Goal: Information Seeking & Learning: Learn about a topic

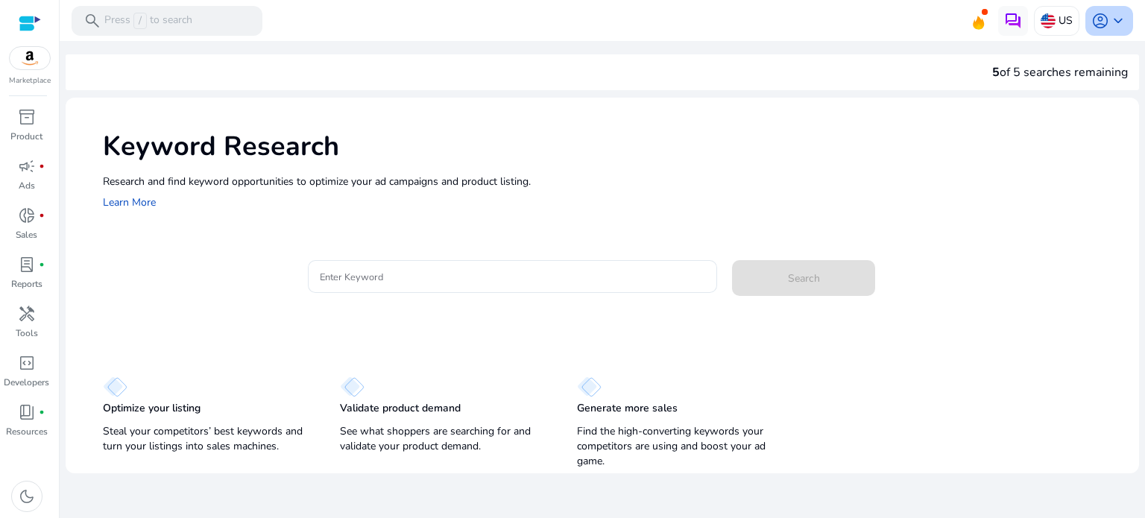
click at [1112, 19] on span "keyboard_arrow_down" at bounding box center [1118, 21] width 18 height 18
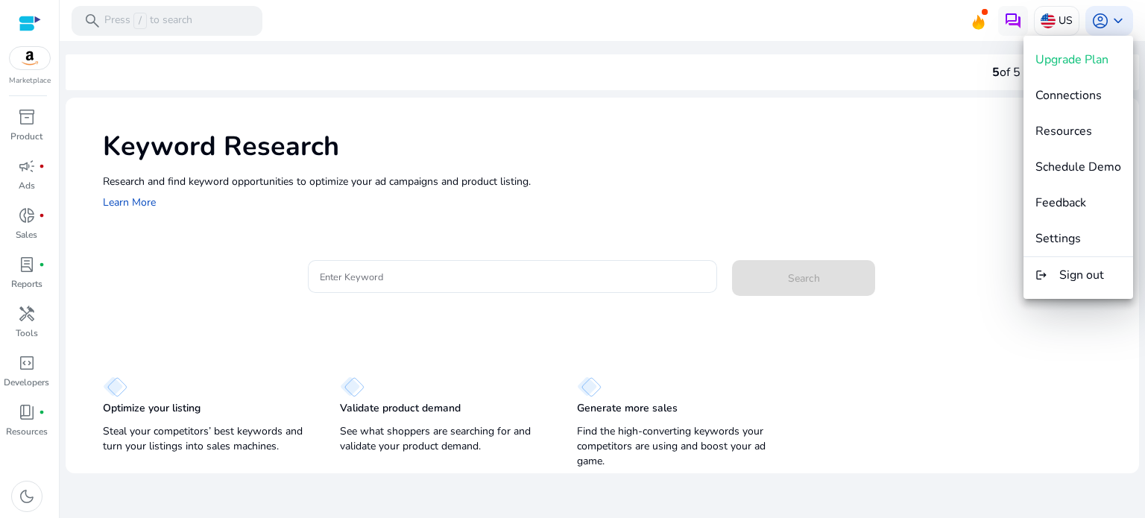
click at [921, 166] on div at bounding box center [572, 259] width 1145 height 518
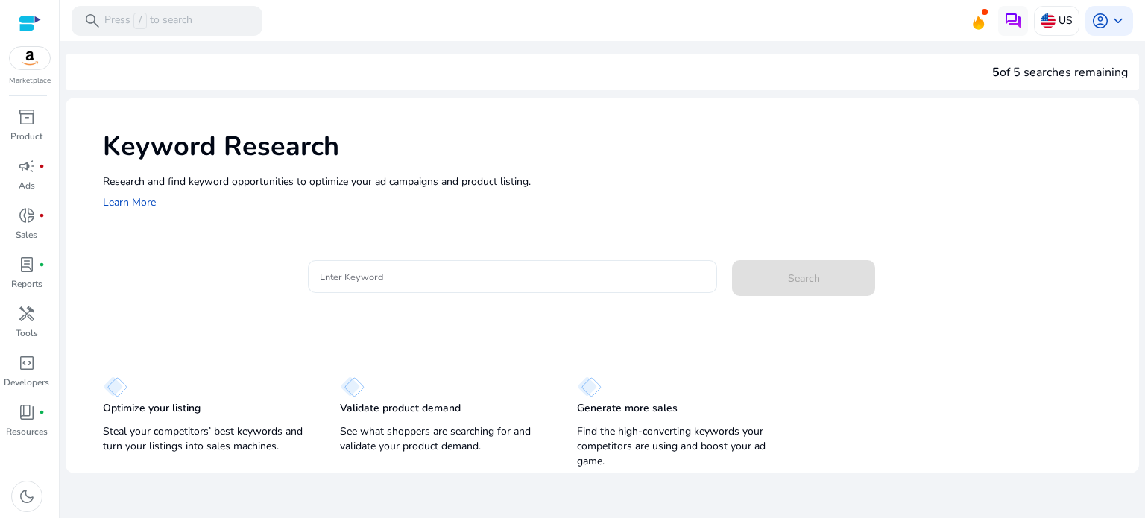
click at [478, 286] on div at bounding box center [513, 276] width 386 height 33
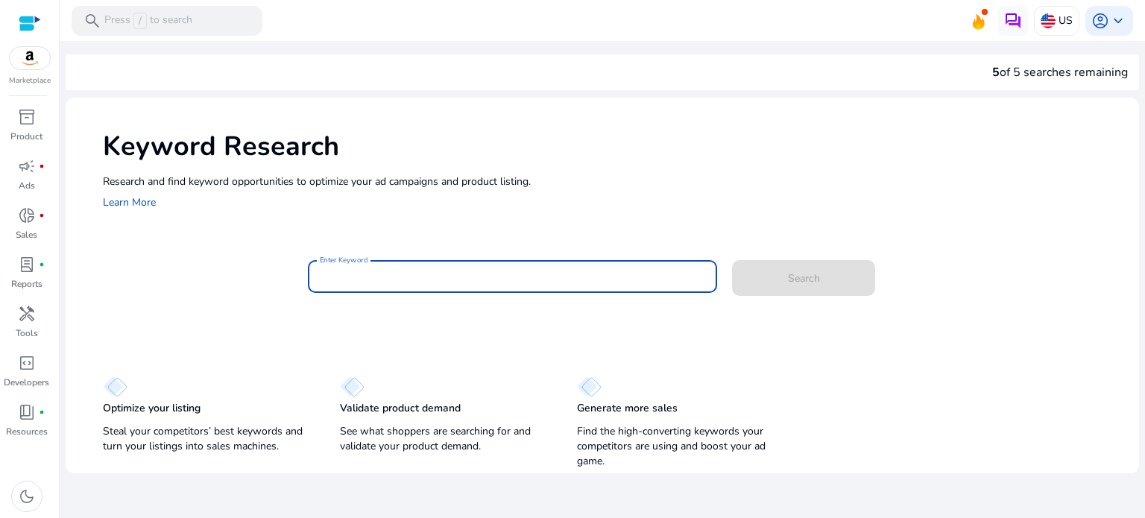
paste input "**********"
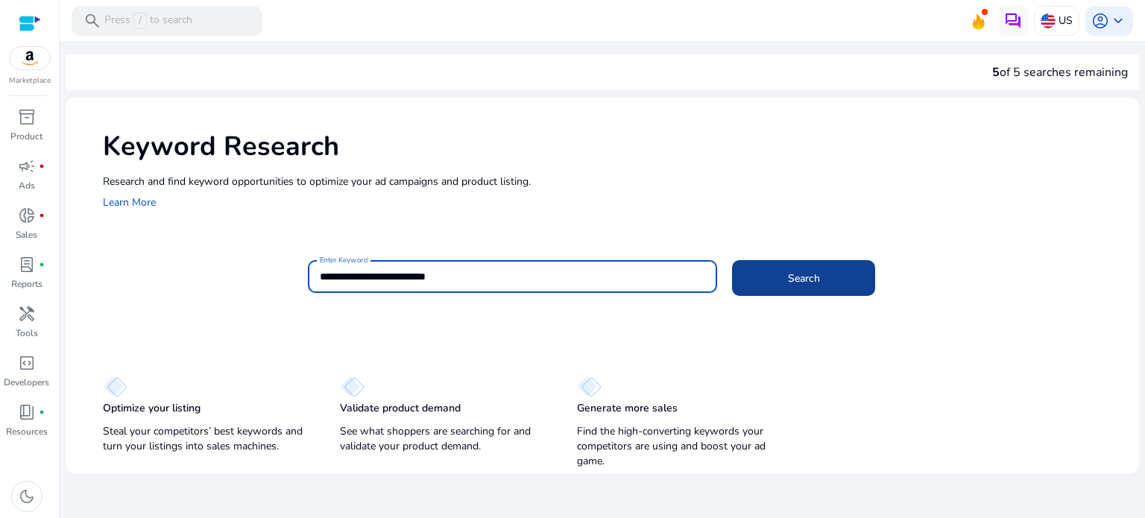
type input "**********"
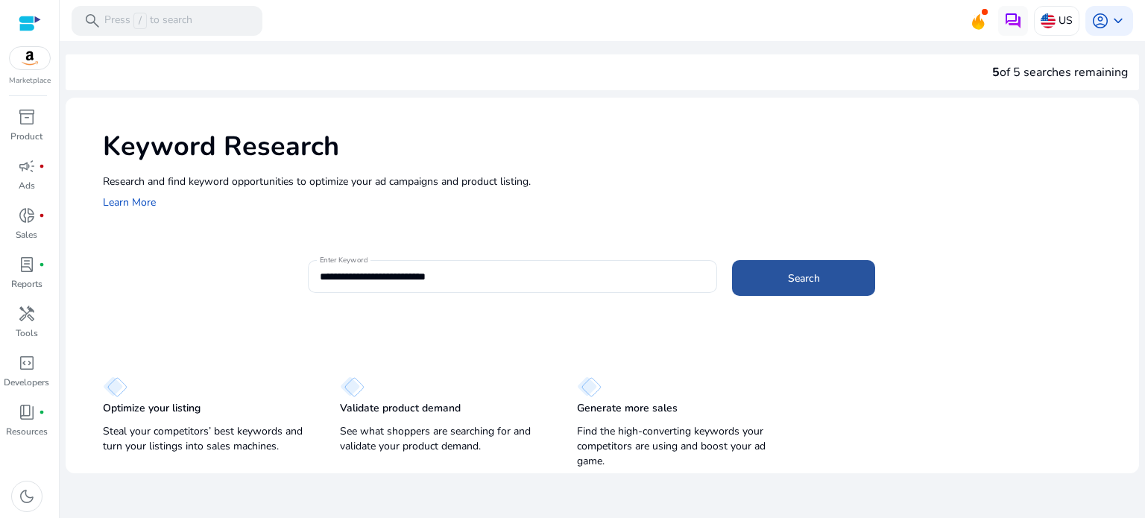
click at [845, 280] on span at bounding box center [803, 278] width 143 height 36
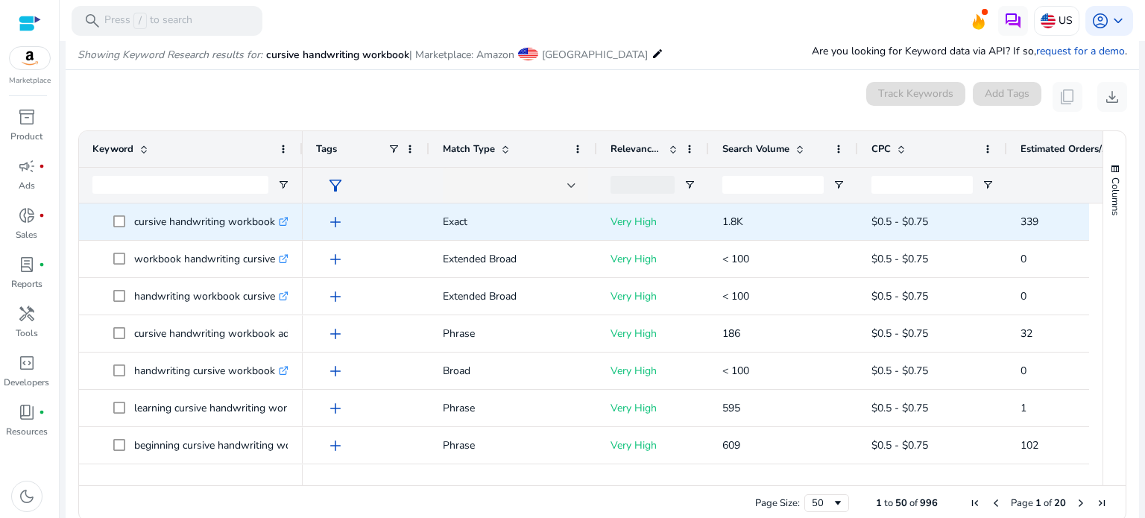
scroll to position [177, 0]
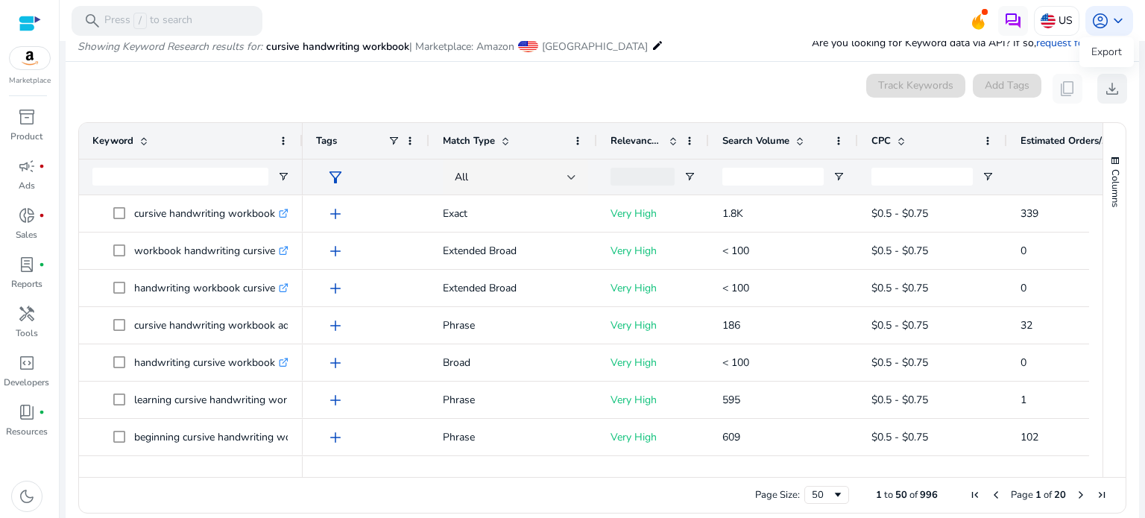
click at [1106, 91] on span "download" at bounding box center [1112, 89] width 18 height 18
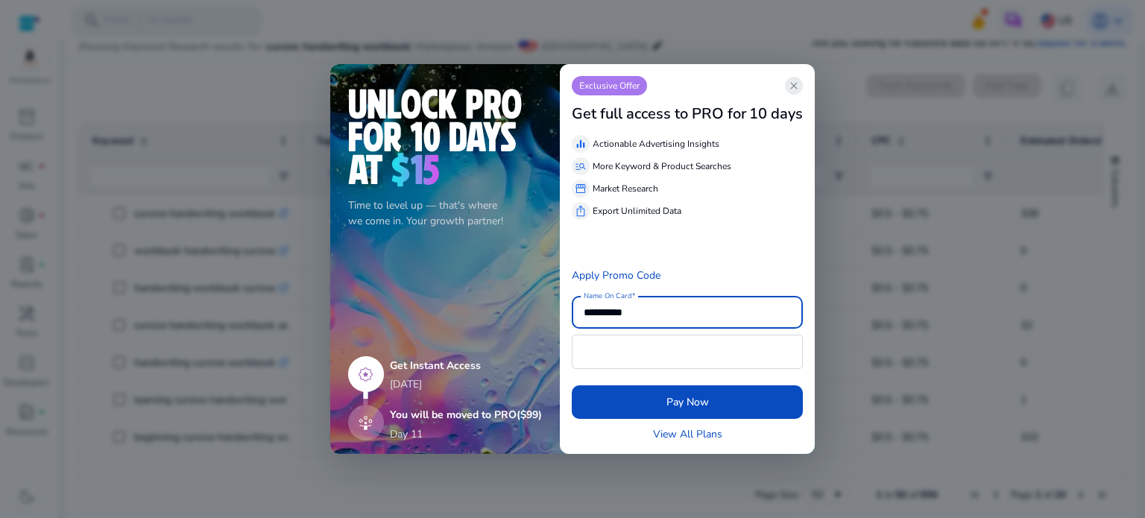
click at [795, 86] on span "close" at bounding box center [794, 86] width 12 height 12
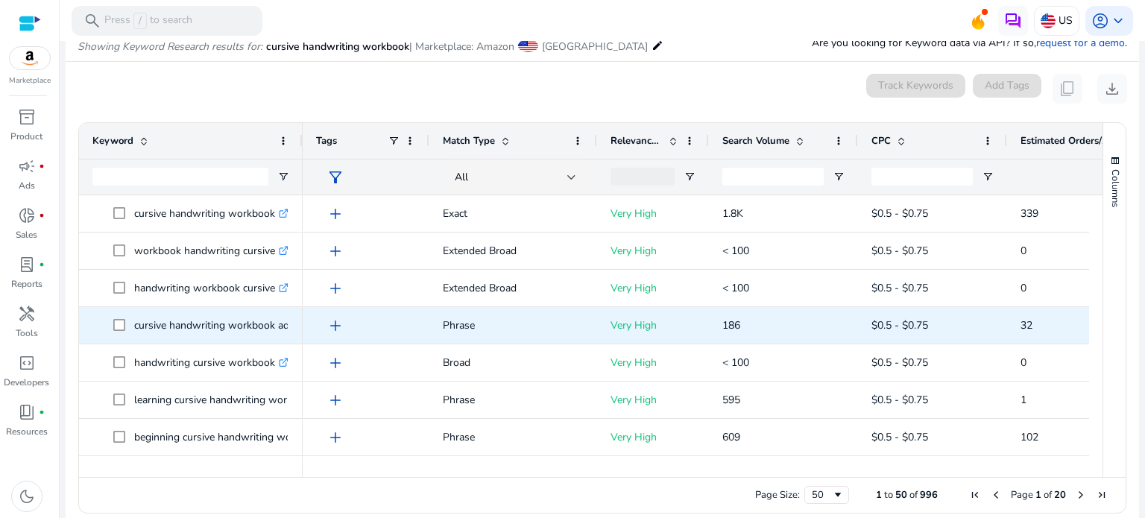
scroll to position [0, 0]
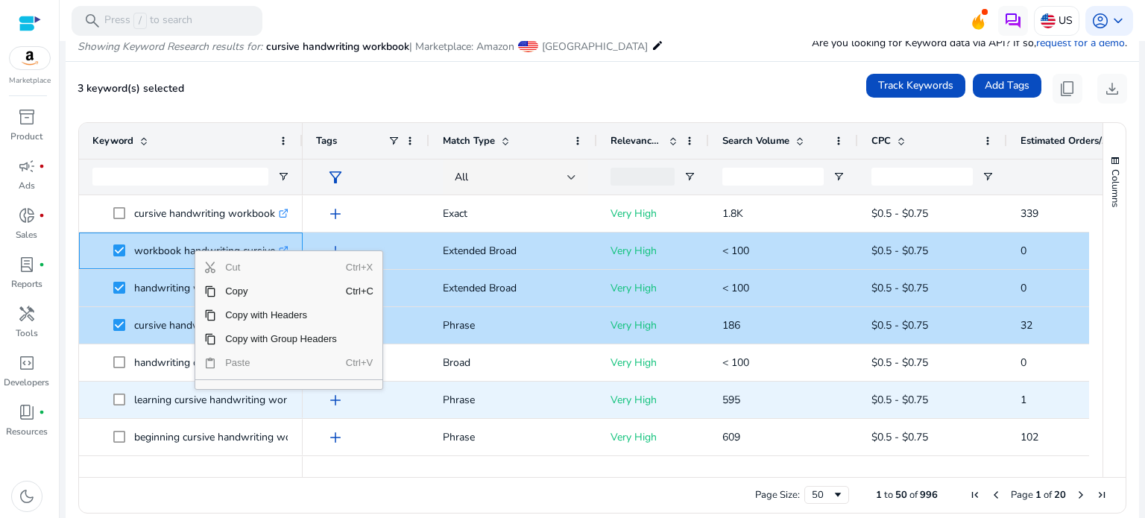
drag, startPoint x: 294, startPoint y: 387, endPoint x: 292, endPoint y: 407, distance: 20.3
click at [292, 407] on div "Drag here to set row groups Drag here to set column labels Keyword Tags 0" at bounding box center [602, 317] width 1048 height 391
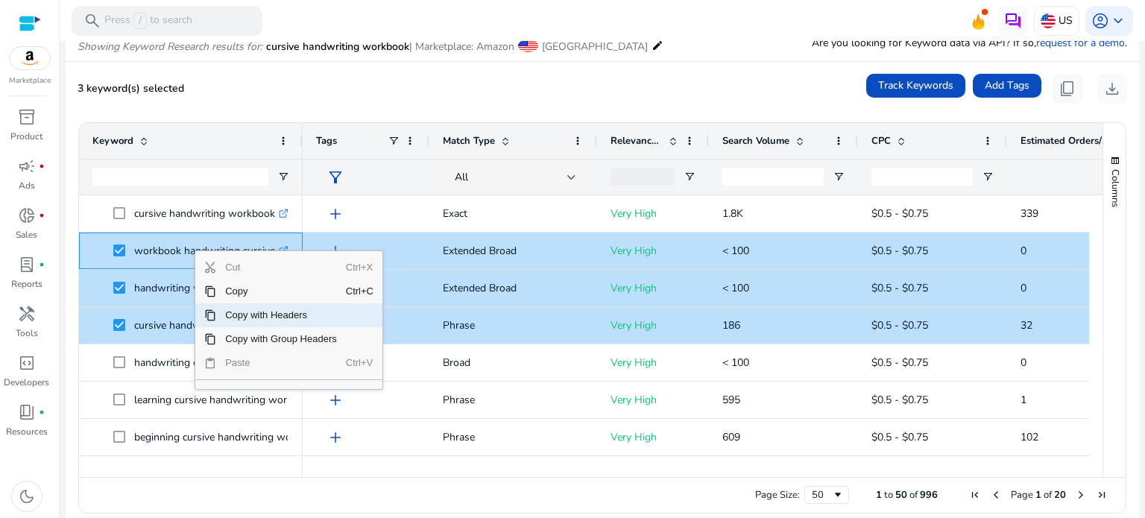
scroll to position [192, 0]
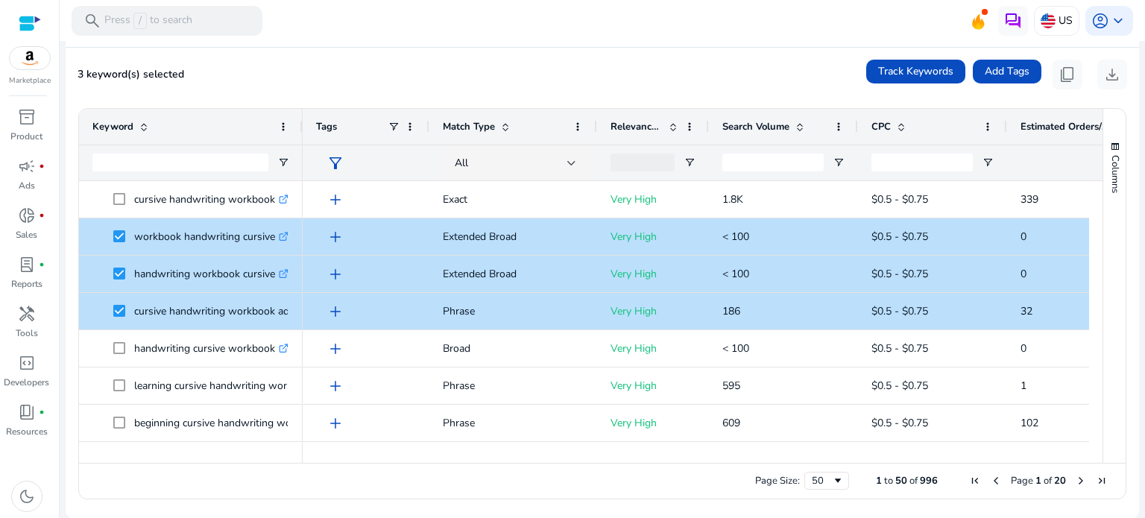
click at [295, 68] on div "3 keyword(s) selected Track Keywords Add Tags content_copy download" at bounding box center [603, 75] width 1050 height 30
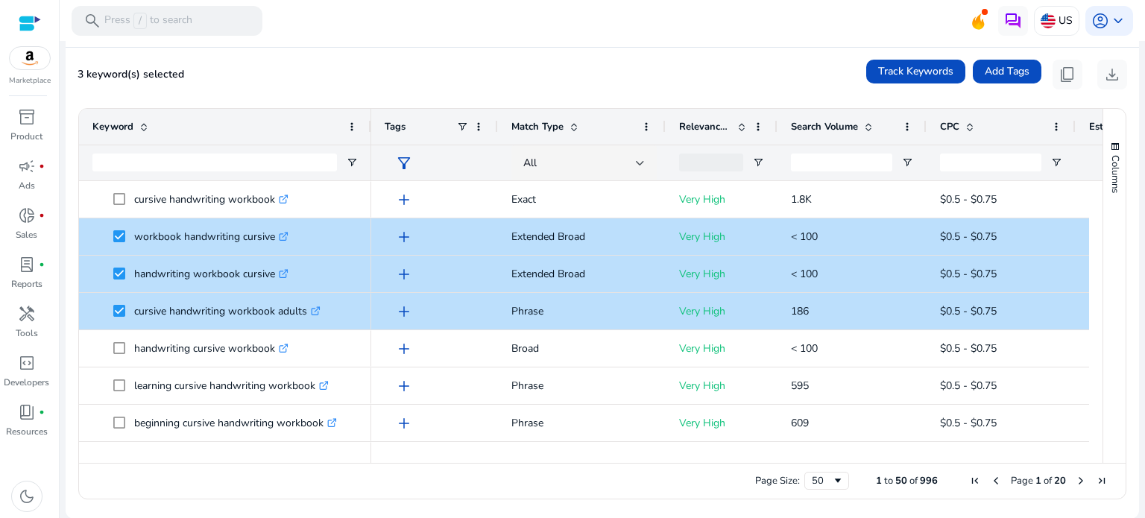
drag, startPoint x: 301, startPoint y: 129, endPoint x: 370, endPoint y: 128, distance: 68.6
click at [370, 128] on div at bounding box center [371, 127] width 6 height 36
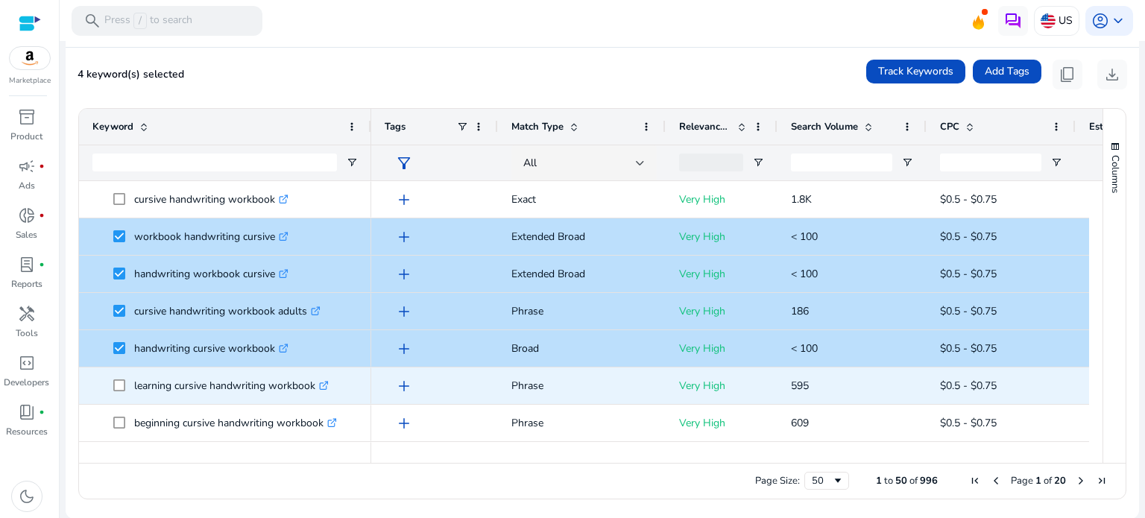
click at [120, 393] on span at bounding box center [123, 386] width 21 height 31
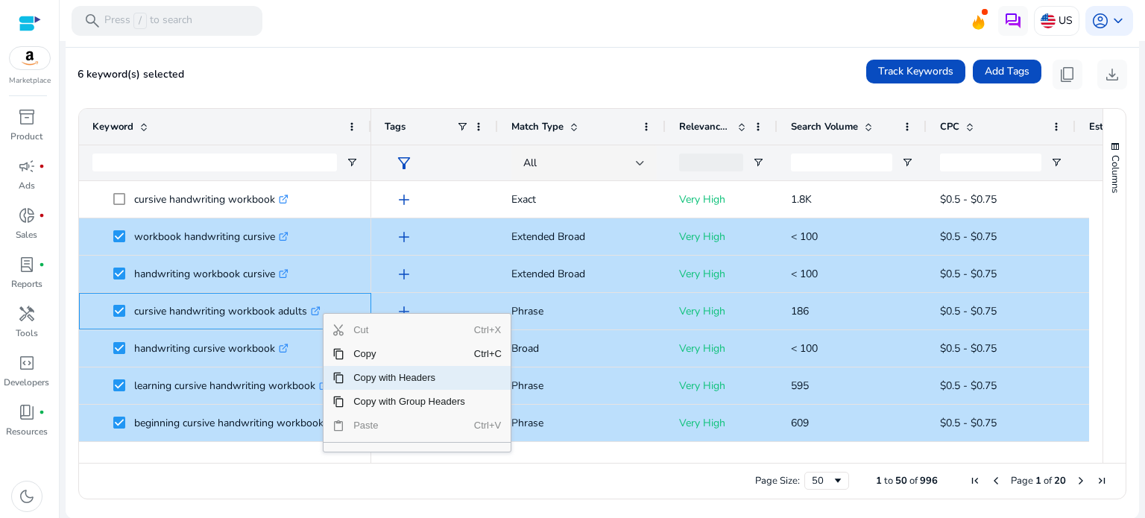
click at [403, 379] on span "Copy with Headers" at bounding box center [409, 378] width 130 height 24
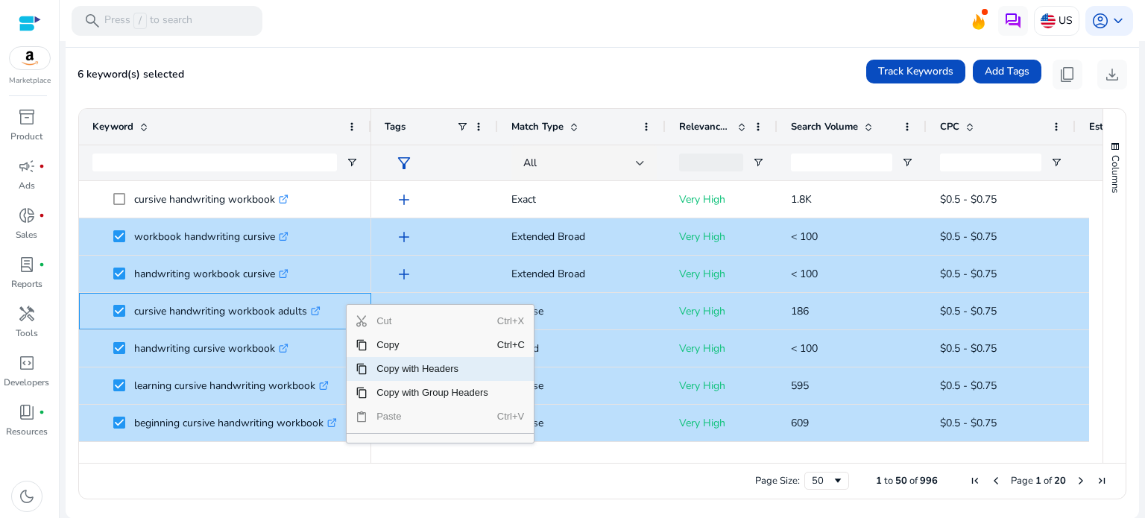
click at [423, 369] on span "Copy with Headers" at bounding box center [433, 369] width 130 height 24
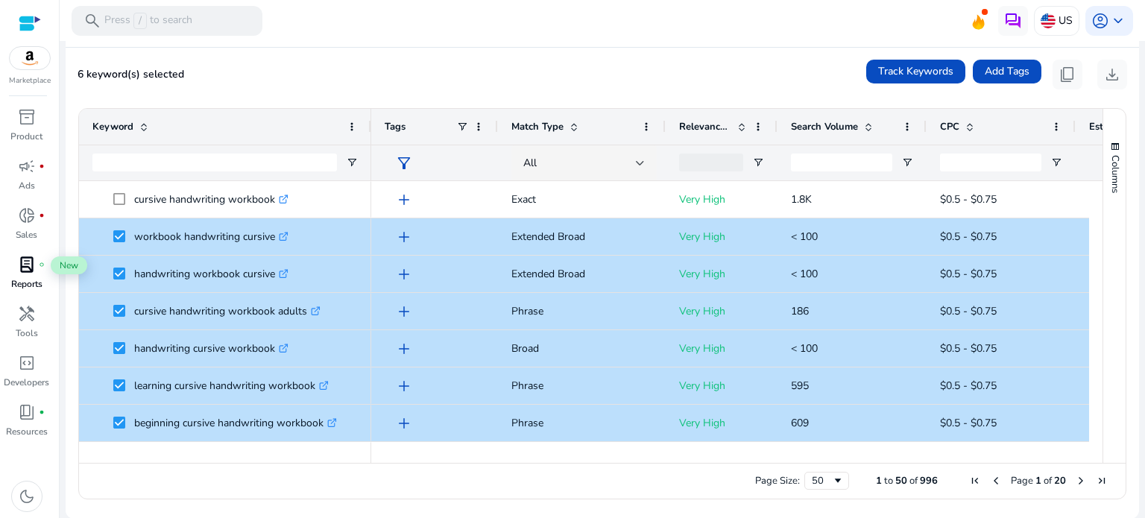
click at [21, 269] on span "lab_profile" at bounding box center [27, 265] width 18 height 18
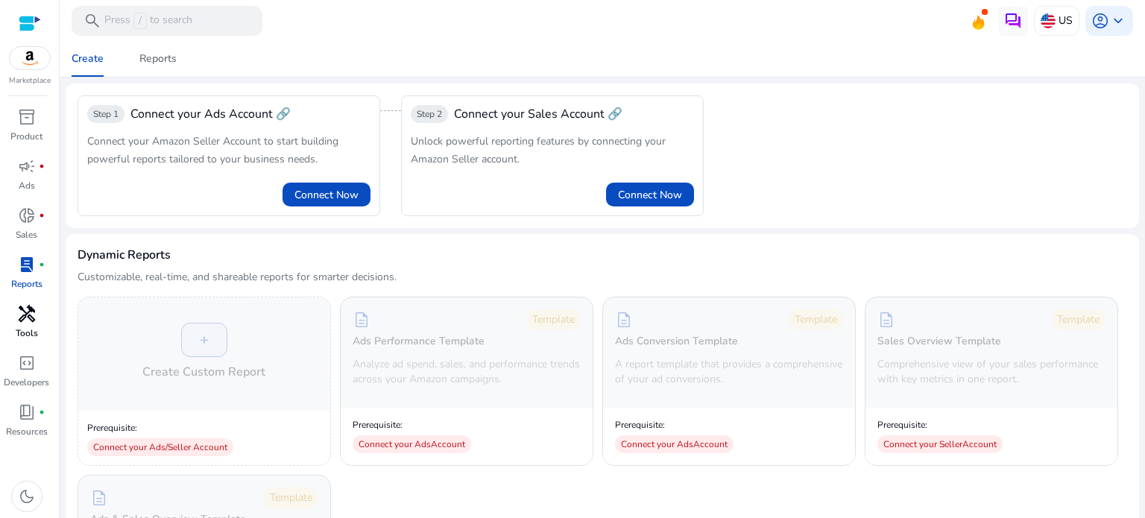
click at [29, 327] on p "Tools" at bounding box center [27, 333] width 22 height 13
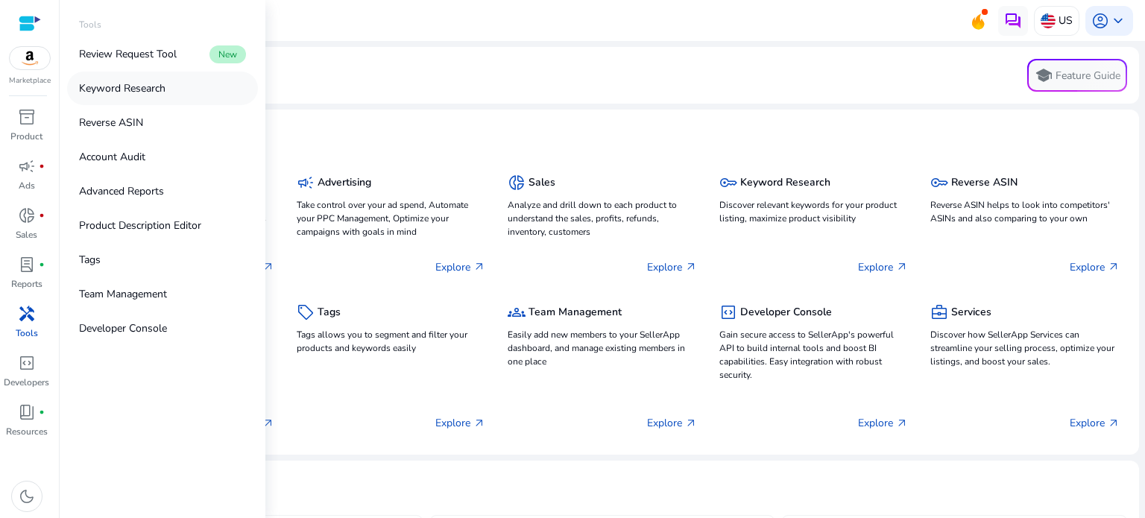
click at [136, 80] on link "Keyword Research" at bounding box center [162, 89] width 191 height 34
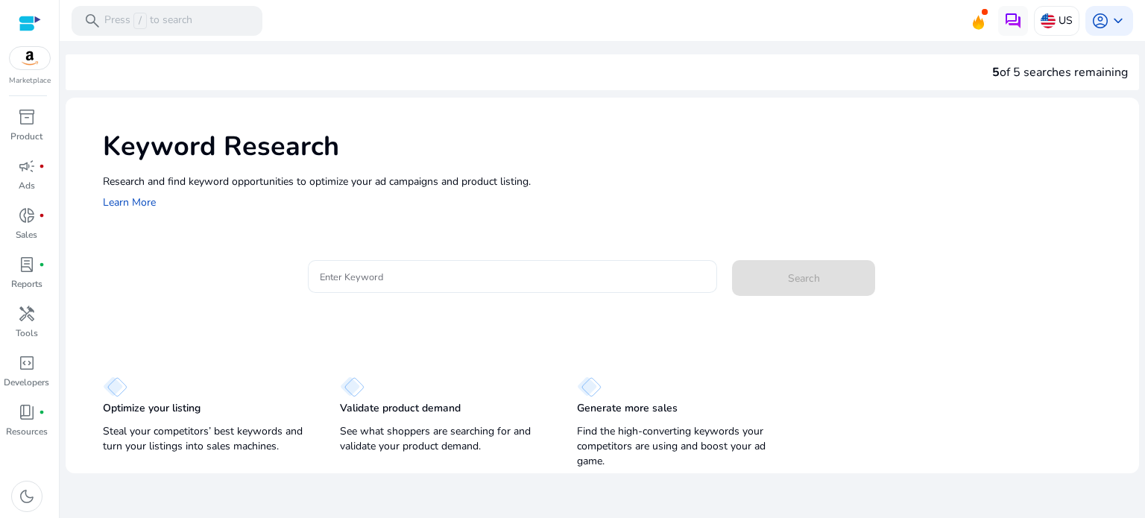
click at [517, 292] on div at bounding box center [513, 276] width 386 height 33
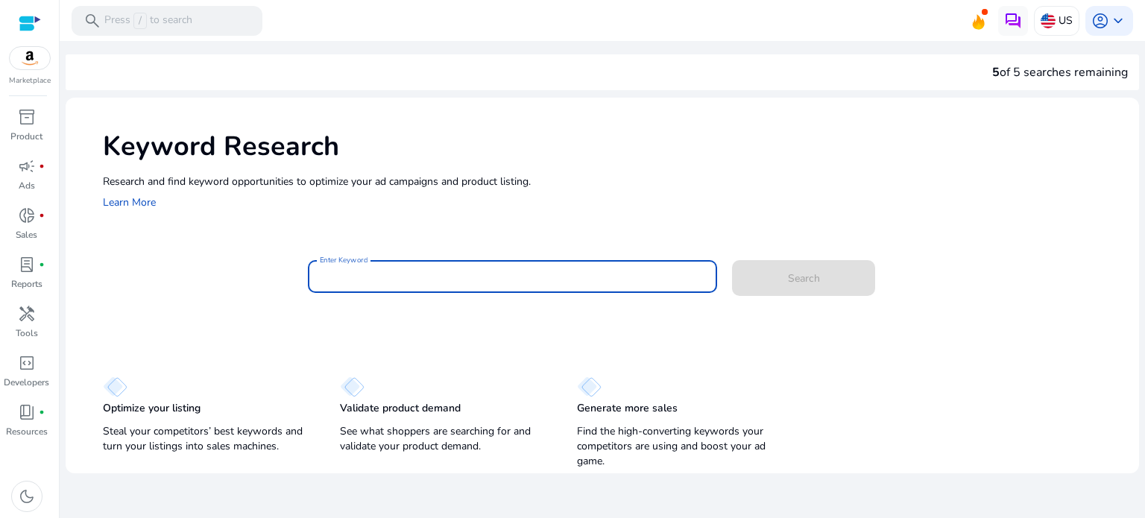
paste input "**********"
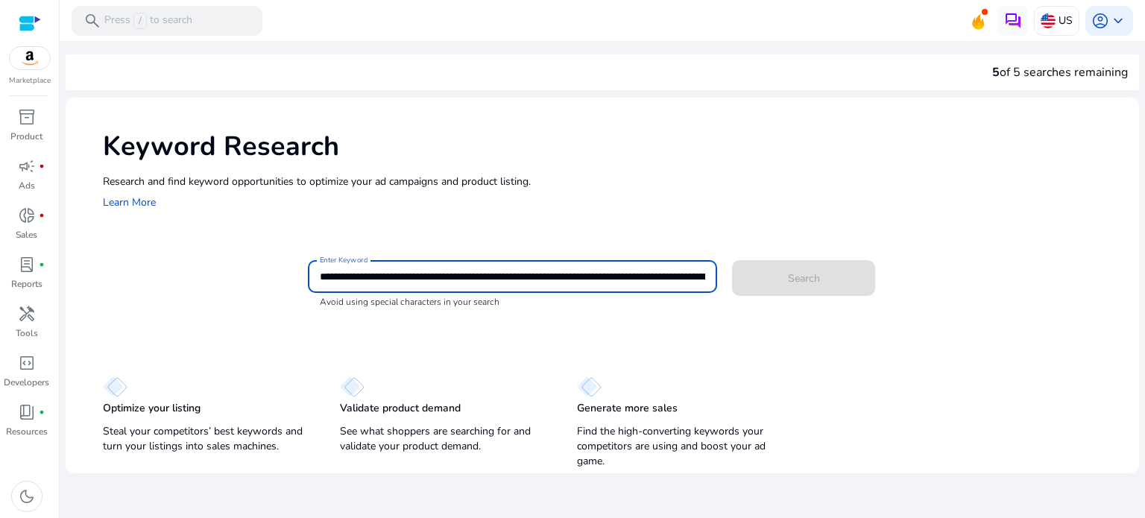
drag, startPoint x: 510, startPoint y: 273, endPoint x: 228, endPoint y: 268, distance: 281.9
click at [228, 268] on div "**********" at bounding box center [615, 284] width 1024 height 48
type input "**********"
drag, startPoint x: 552, startPoint y: 271, endPoint x: 232, endPoint y: 278, distance: 319.9
click at [232, 278] on div "**********" at bounding box center [615, 284] width 1024 height 48
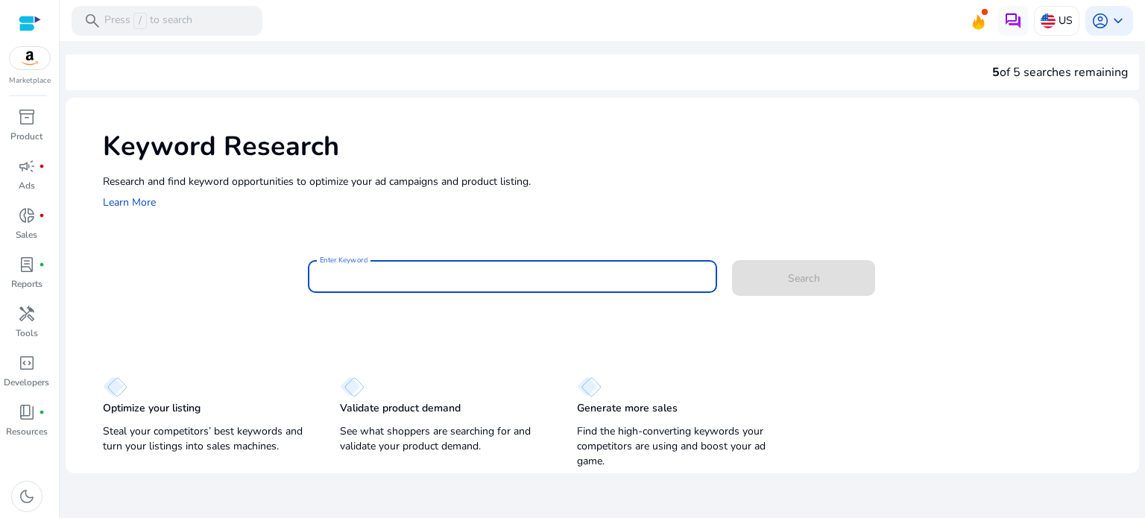
paste input "**********"
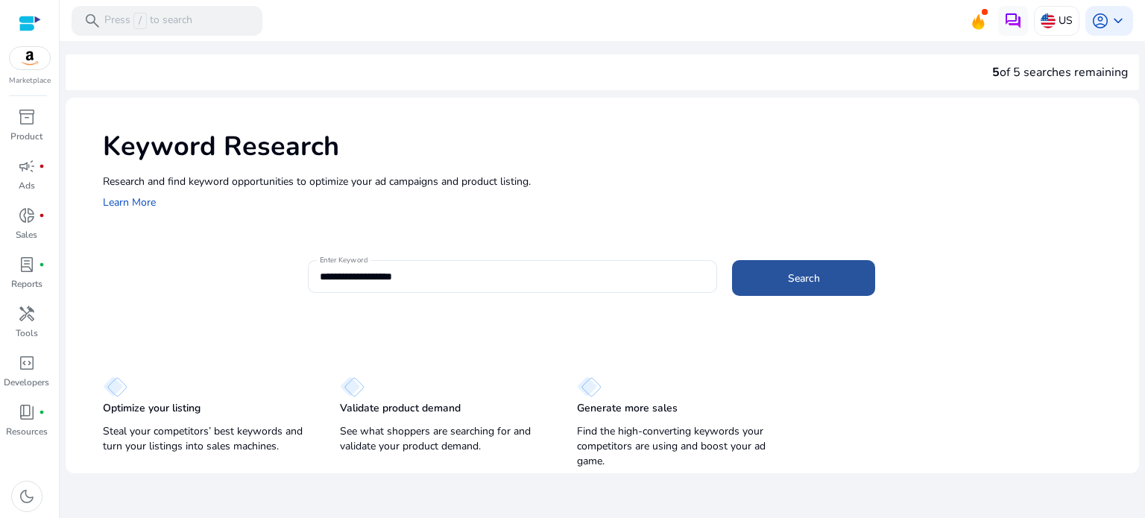
click at [787, 277] on span at bounding box center [803, 278] width 143 height 36
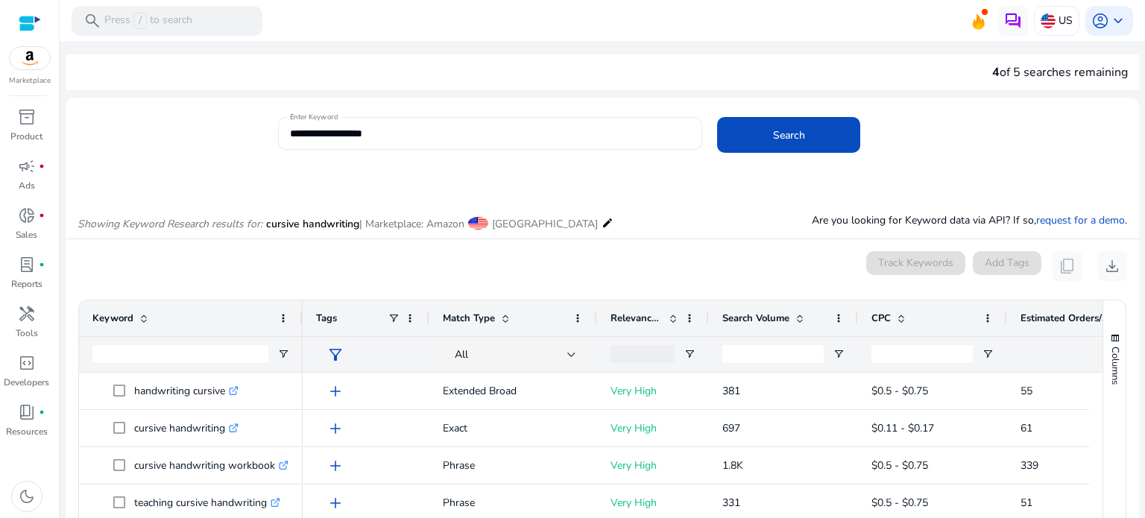
click at [414, 138] on input "**********" at bounding box center [489, 133] width 398 height 16
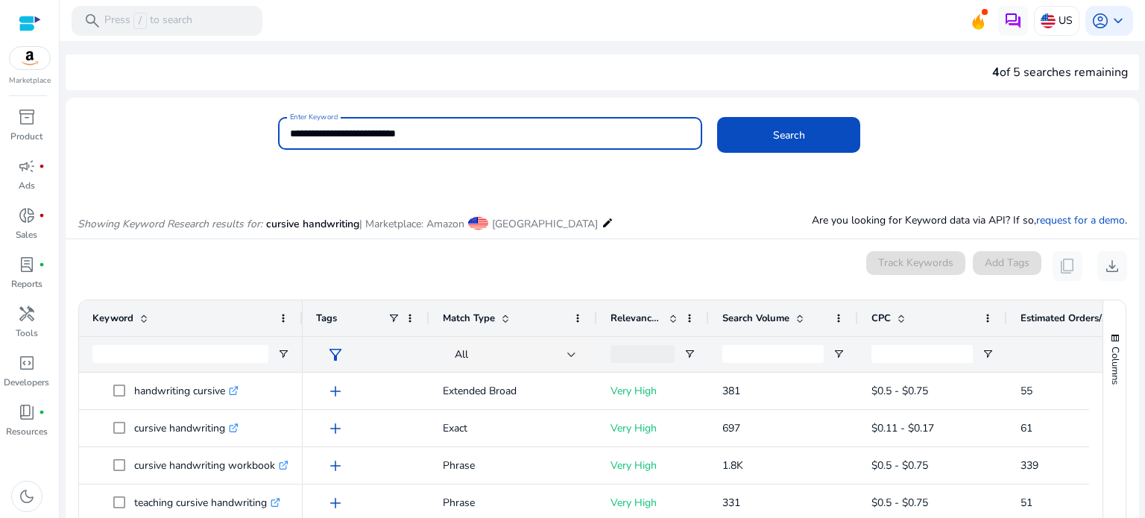
type input "**********"
click at [717, 117] on button "Search" at bounding box center [788, 135] width 143 height 36
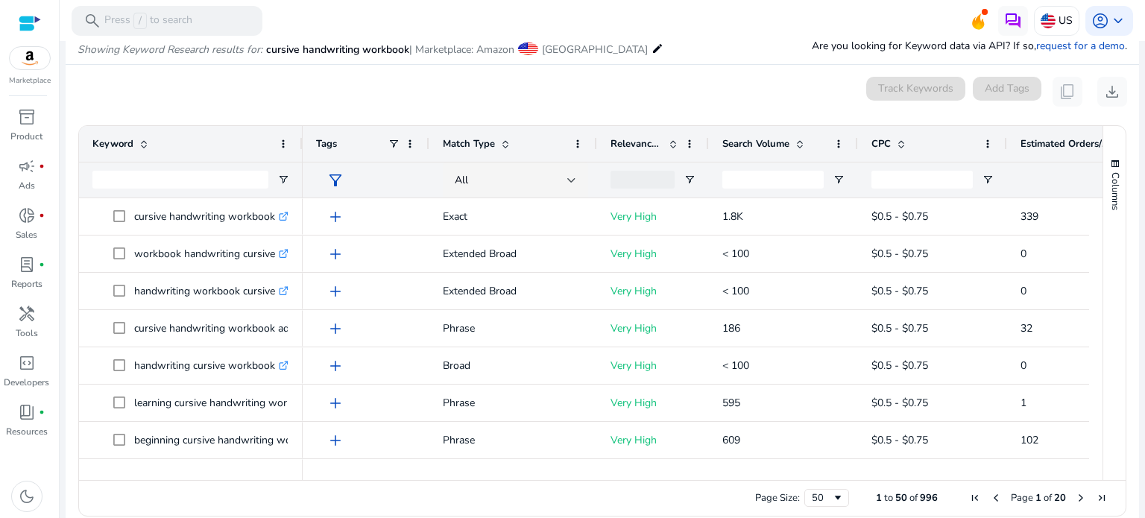
scroll to position [177, 0]
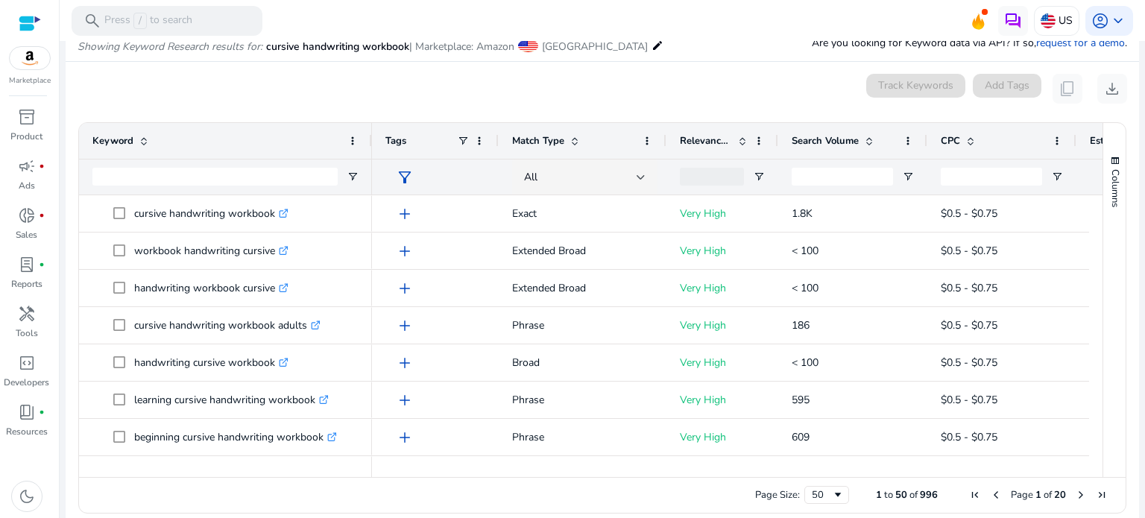
drag, startPoint x: 301, startPoint y: 147, endPoint x: 370, endPoint y: 148, distance: 68.6
click at [372, 148] on div at bounding box center [371, 141] width 6 height 36
click at [352, 139] on span at bounding box center [354, 141] width 12 height 12
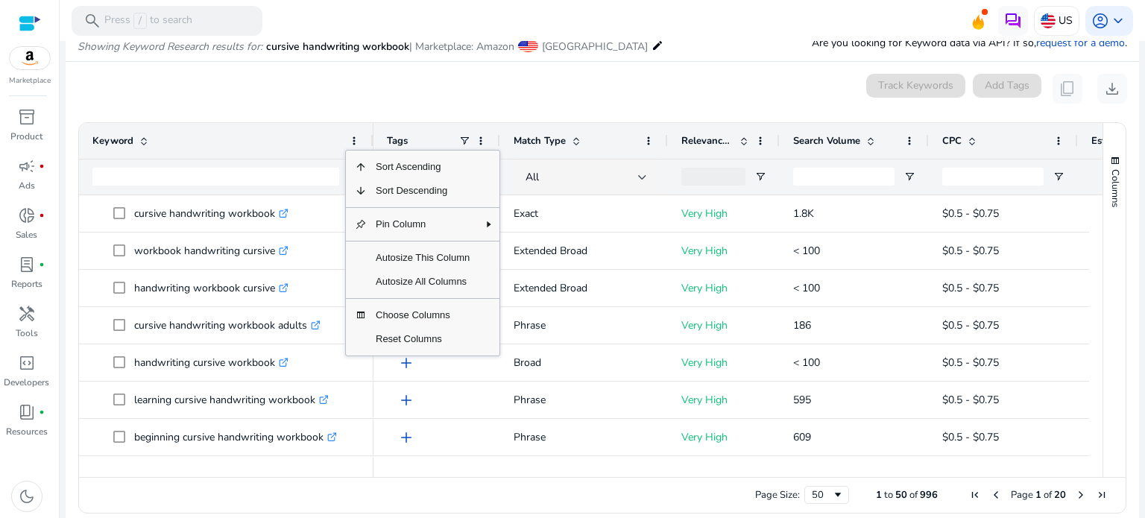
click at [286, 133] on div "Keyword" at bounding box center [217, 141] width 251 height 28
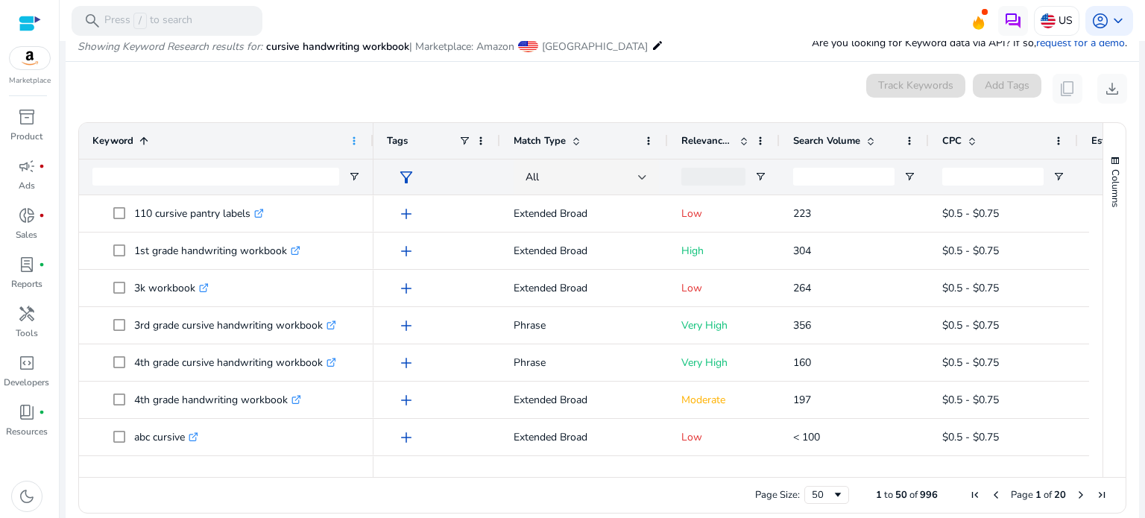
click at [358, 136] on span at bounding box center [354, 141] width 12 height 12
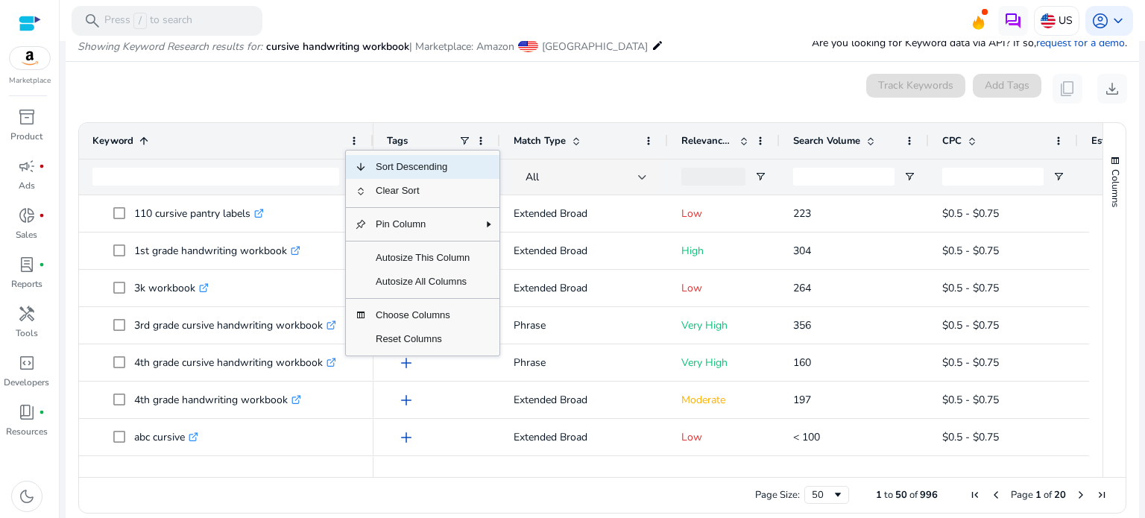
click at [394, 170] on span "Sort Descending" at bounding box center [423, 167] width 112 height 24
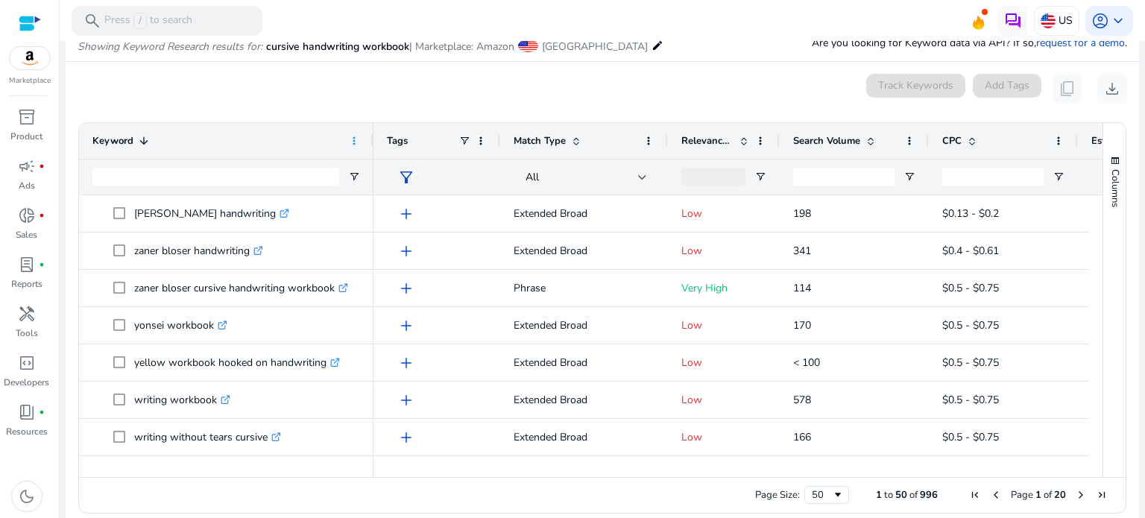
click at [349, 143] on span at bounding box center [354, 141] width 12 height 12
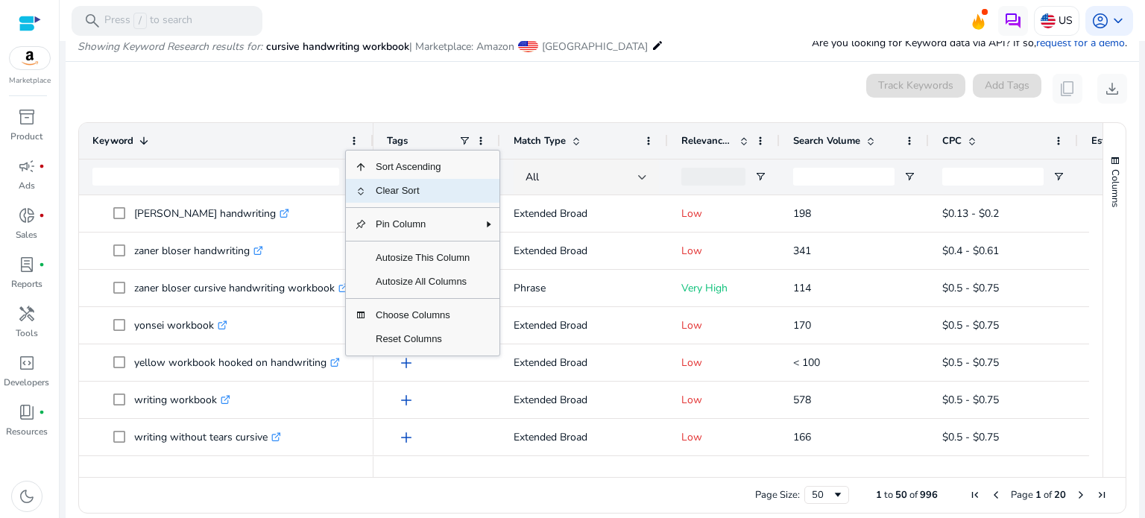
click at [397, 192] on span "Clear Sort" at bounding box center [423, 191] width 112 height 24
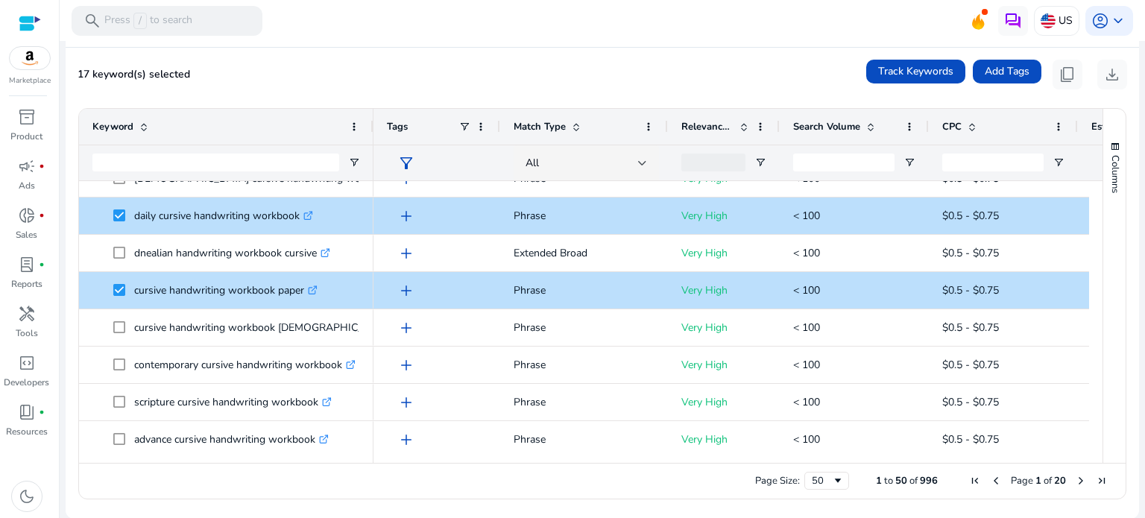
scroll to position [0, 0]
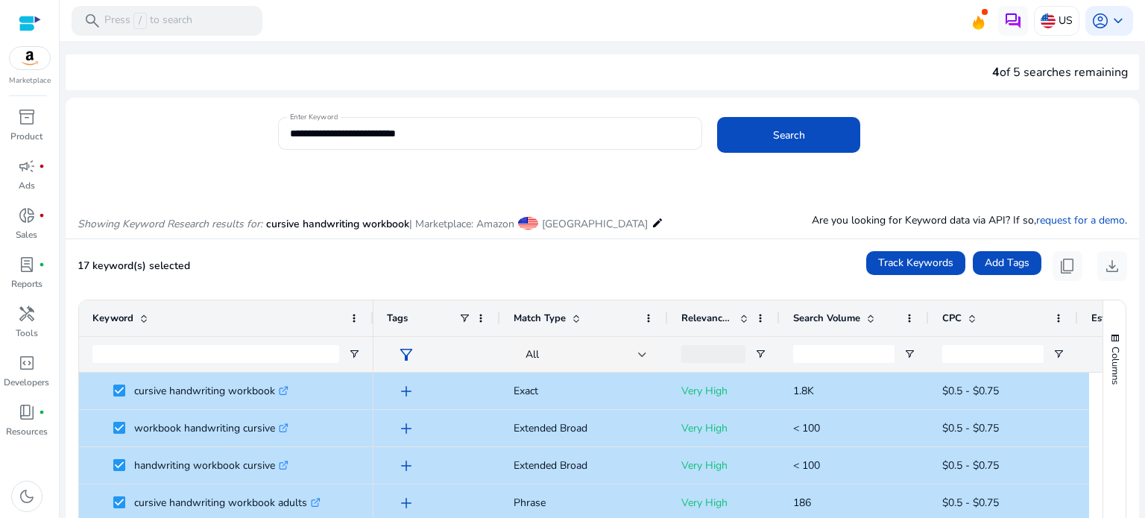
click at [256, 292] on ag-grid-angular "Press SPACE to select this row. Drag here to set row groups Drag here to set co…" at bounding box center [602, 495] width 1072 height 406
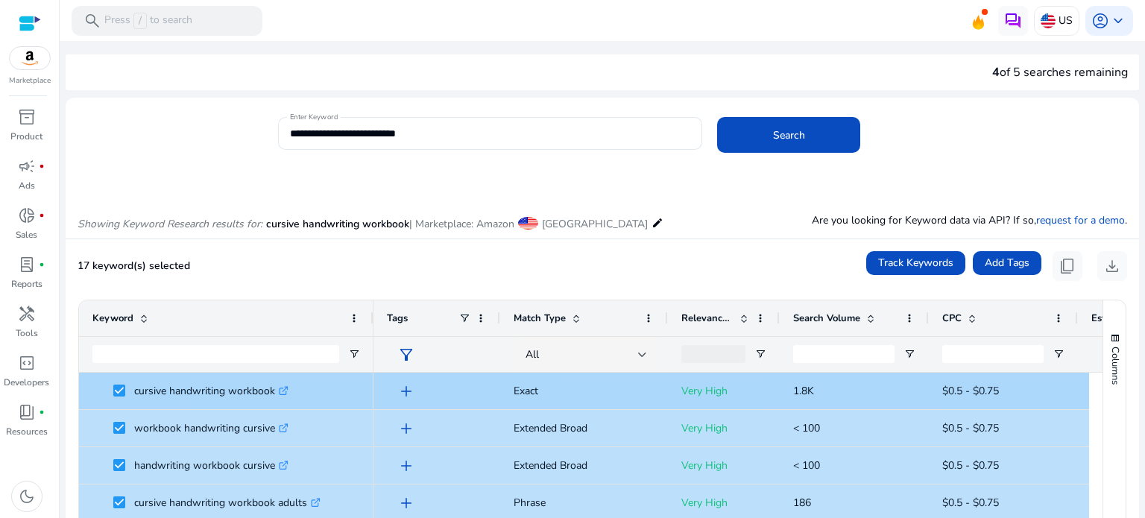
click at [215, 396] on p "cursive handwriting workbook .st0{fill:#2c8af8}" at bounding box center [211, 391] width 154 height 31
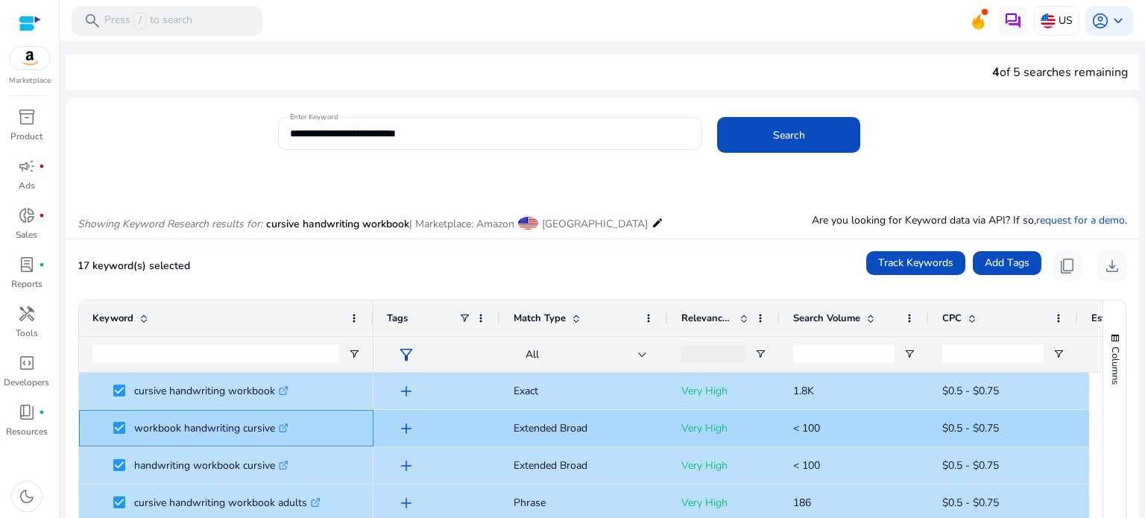
click at [230, 433] on p "workbook handwriting cursive .st0{fill:#2c8af8}" at bounding box center [211, 428] width 154 height 31
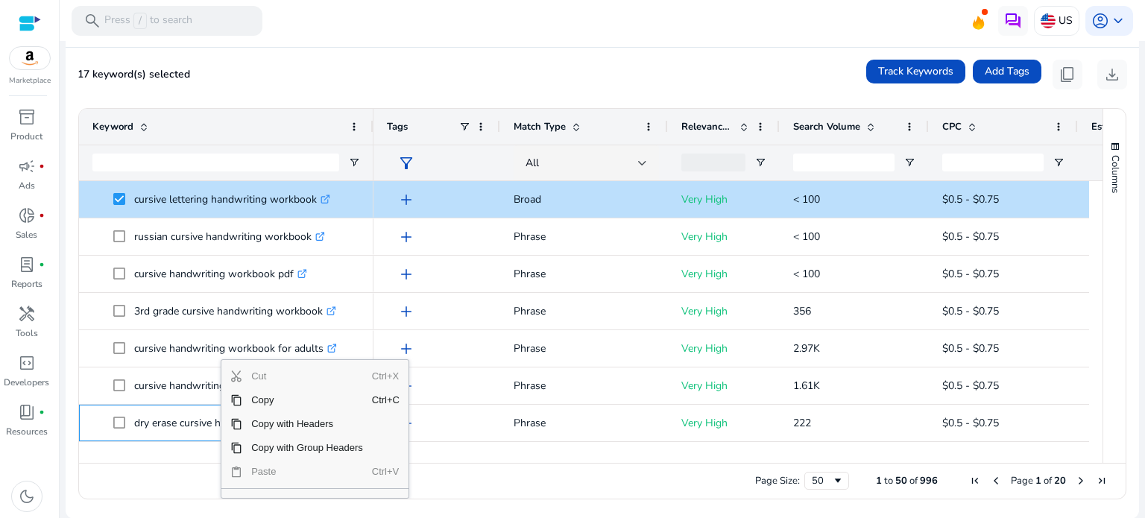
click at [258, 375] on span "Cut" at bounding box center [307, 377] width 130 height 24
click at [271, 376] on span "Cut" at bounding box center [307, 377] width 130 height 24
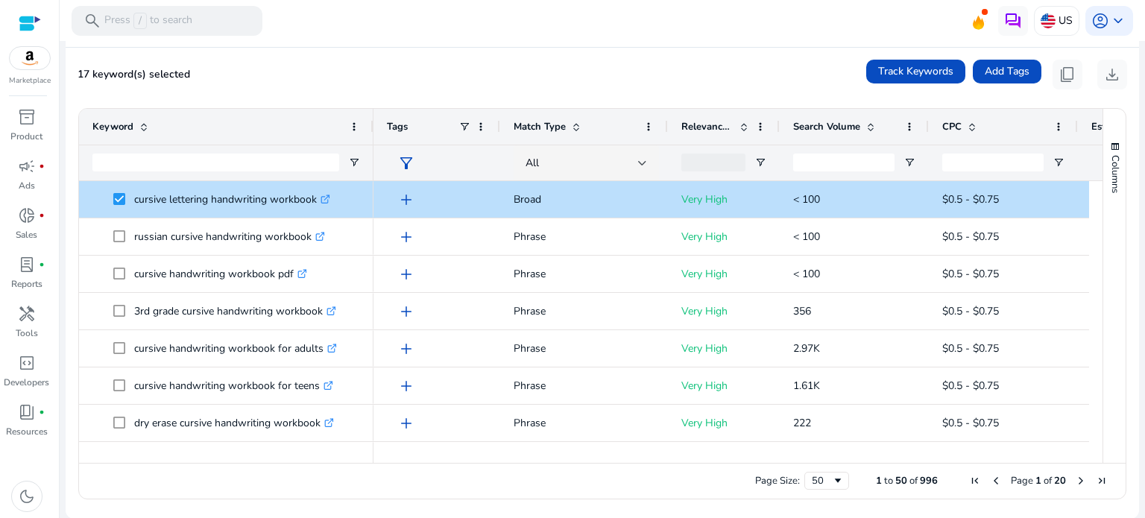
click at [194, 480] on div "Page Size: 50 1 to 50 of 996 Page 1 of 20" at bounding box center [602, 481] width 1047 height 36
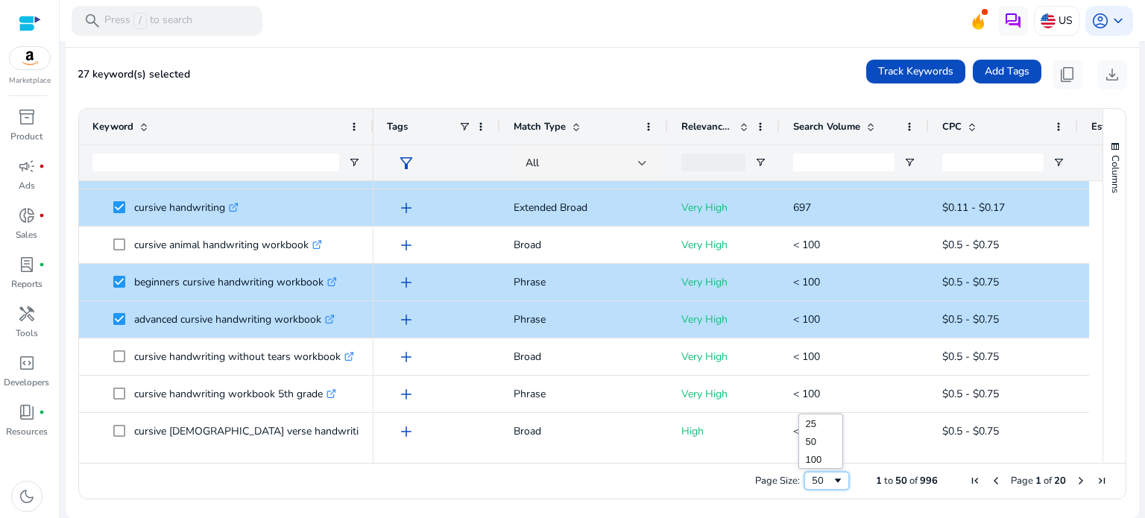
click at [832, 479] on span "Page Size" at bounding box center [838, 481] width 12 height 12
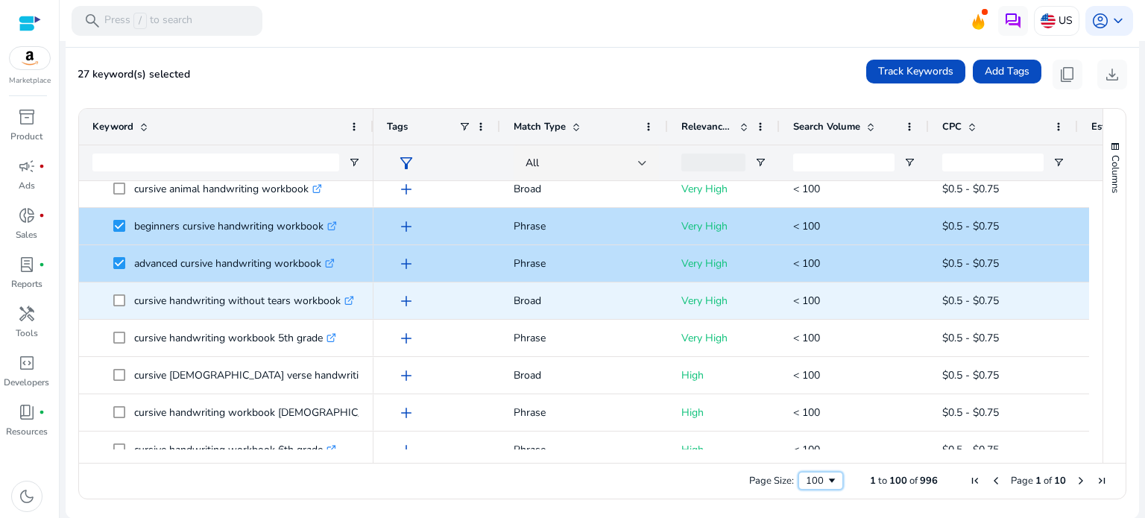
scroll to position [1669, 0]
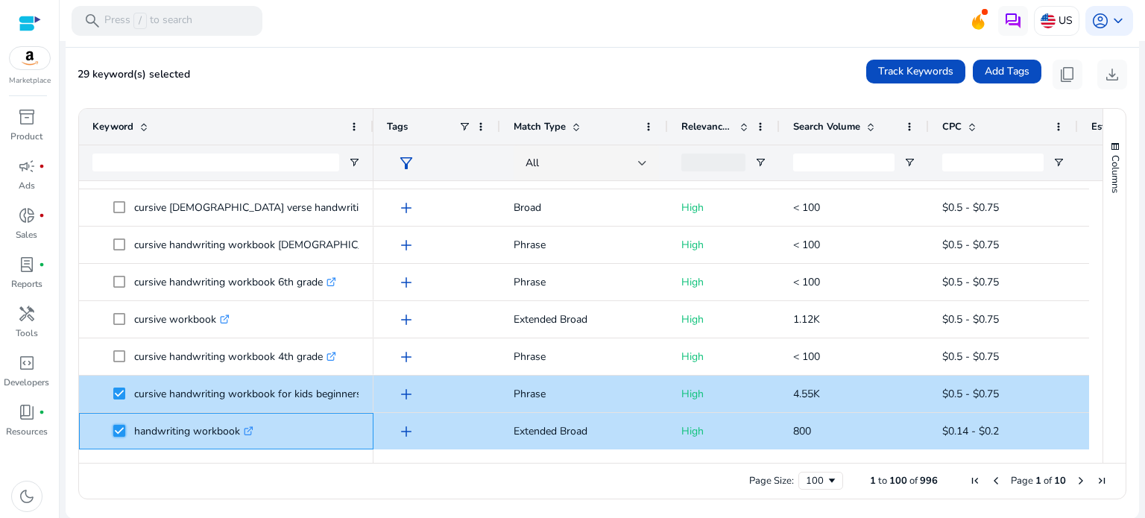
scroll to position [1967, 0]
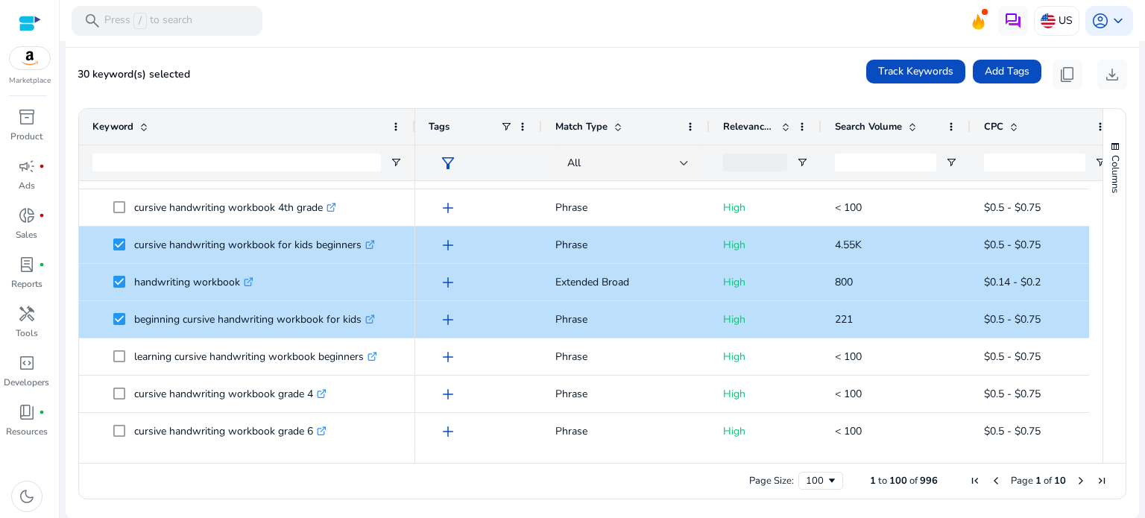
drag, startPoint x: 371, startPoint y: 120, endPoint x: 413, endPoint y: 121, distance: 41.8
click at [413, 121] on div at bounding box center [415, 127] width 6 height 36
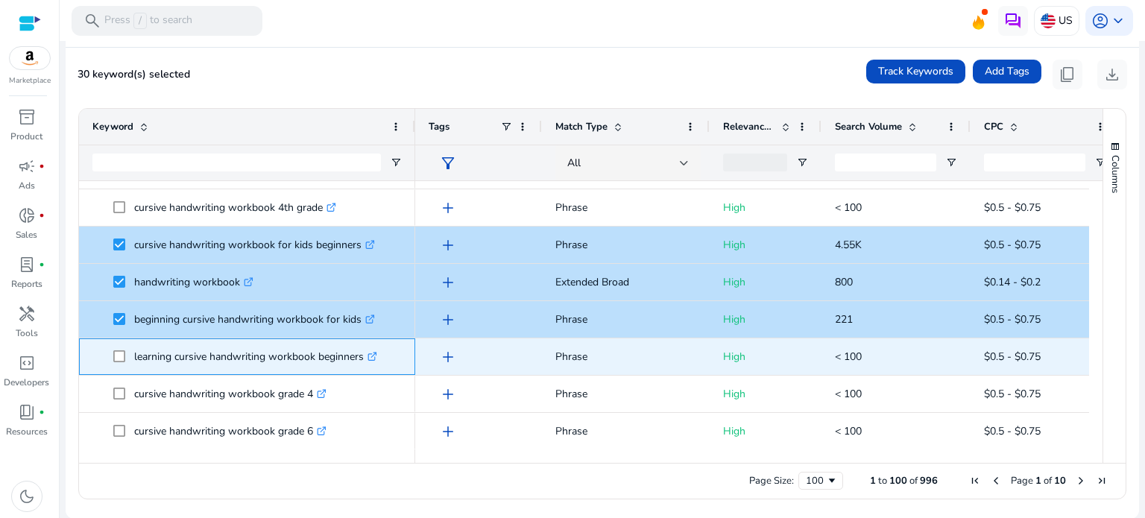
click at [110, 354] on span "learning cursive handwriting workbook beginners .st0{fill:#2c8af8}" at bounding box center [246, 356] width 309 height 31
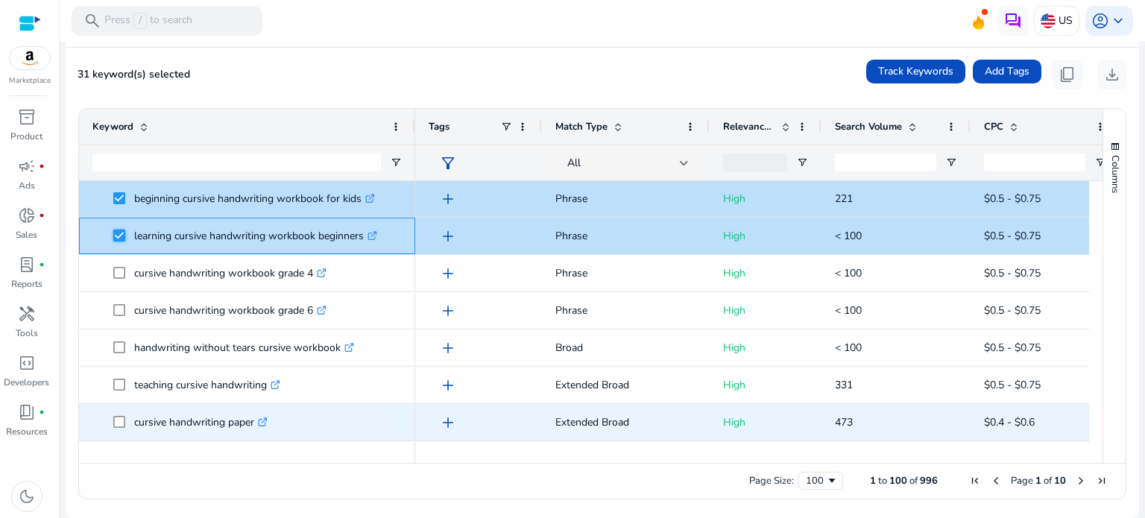
scroll to position [2117, 0]
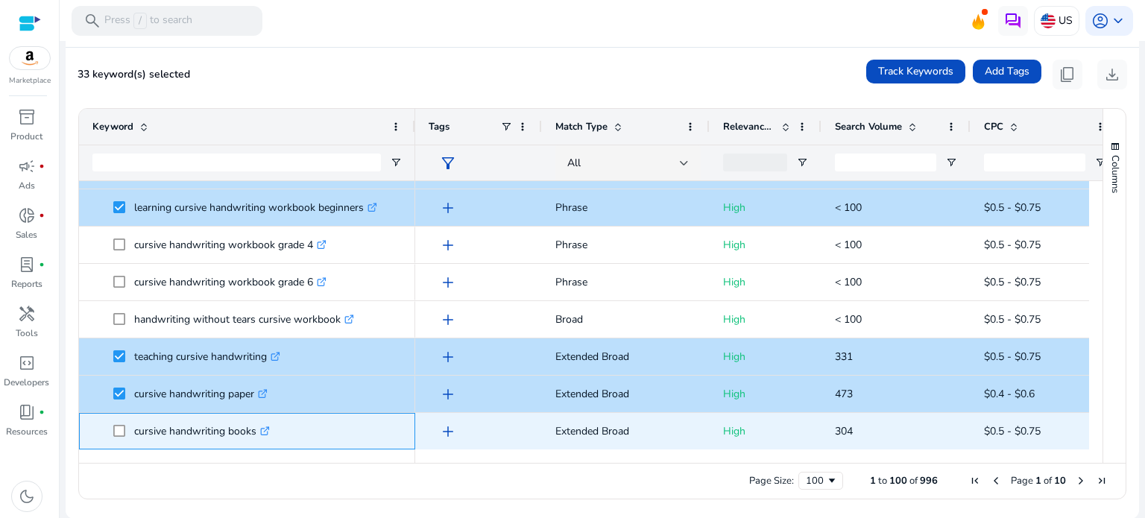
click at [115, 436] on span at bounding box center [123, 431] width 21 height 31
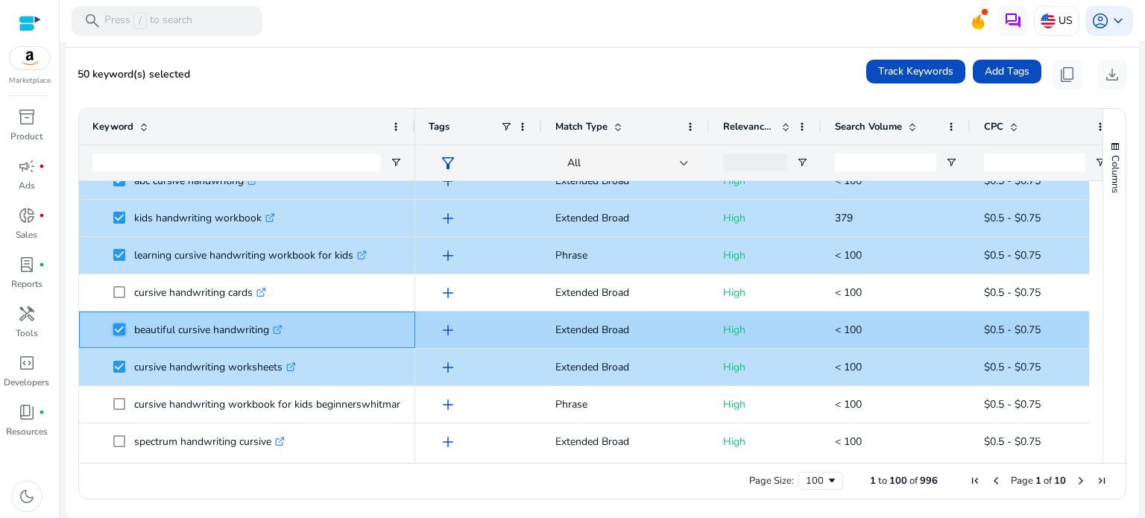
scroll to position [3459, 0]
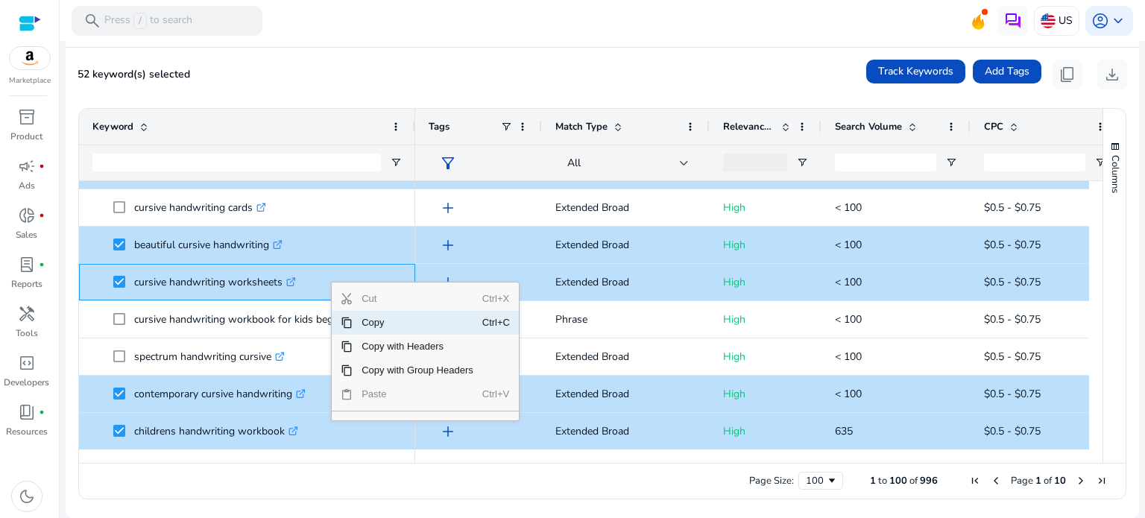
click at [373, 326] on span "Copy" at bounding box center [418, 323] width 130 height 24
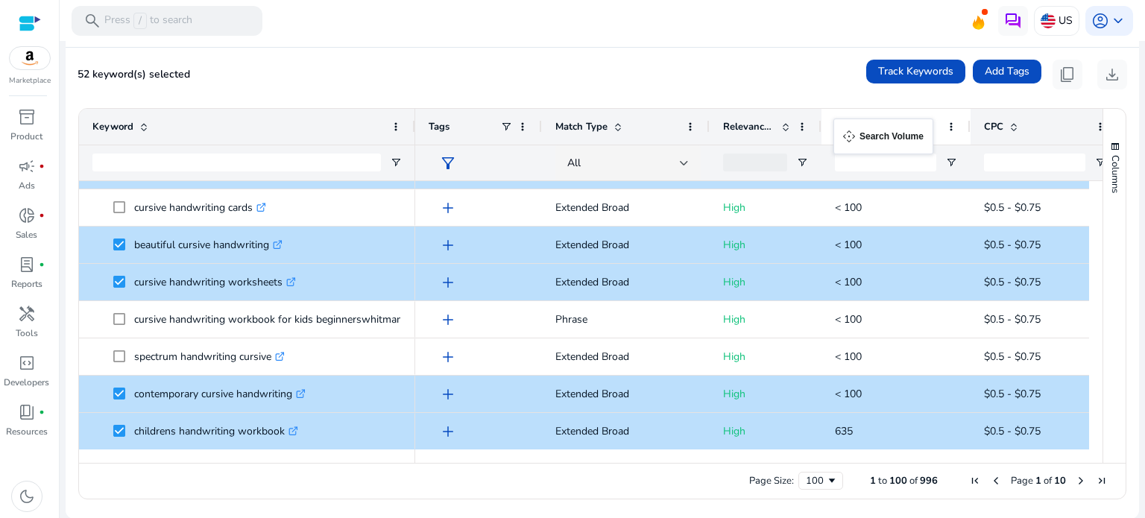
drag, startPoint x: 901, startPoint y: 130, endPoint x: 841, endPoint y: 127, distance: 59.7
drag, startPoint x: 833, startPoint y: 123, endPoint x: 871, endPoint y: 125, distance: 38.1
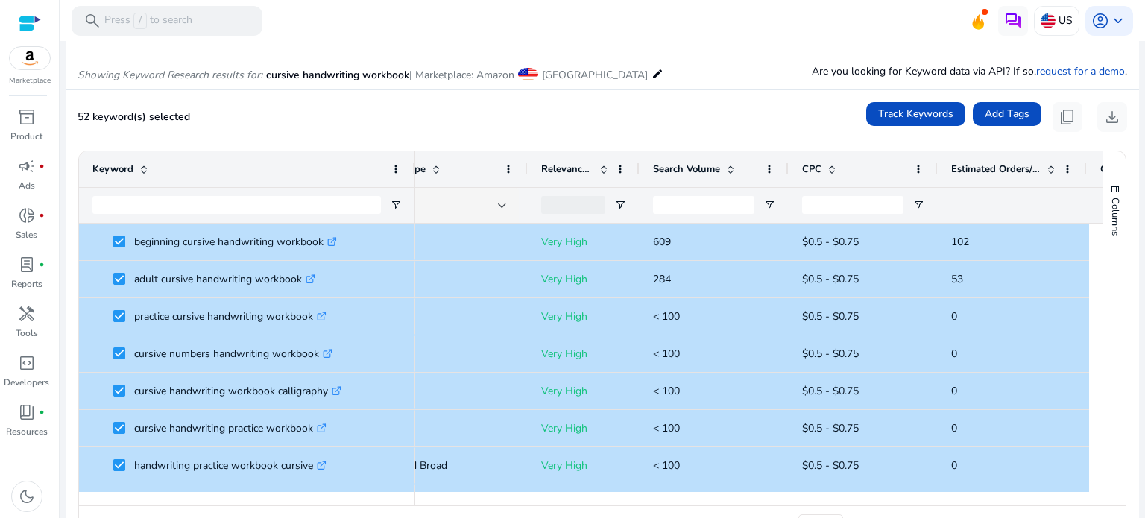
scroll to position [0, 227]
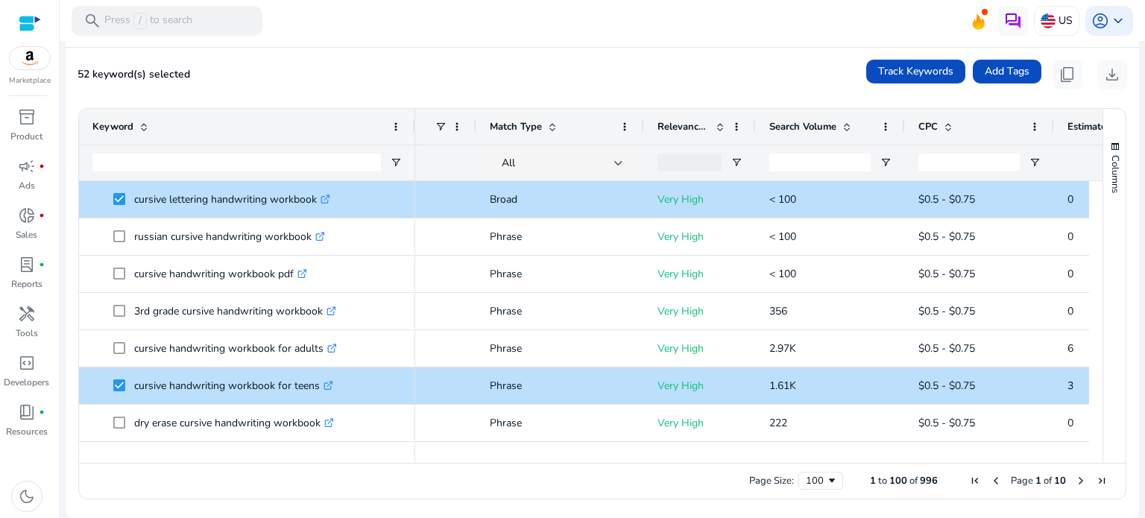
click at [1075, 482] on span "Next Page" at bounding box center [1081, 481] width 12 height 12
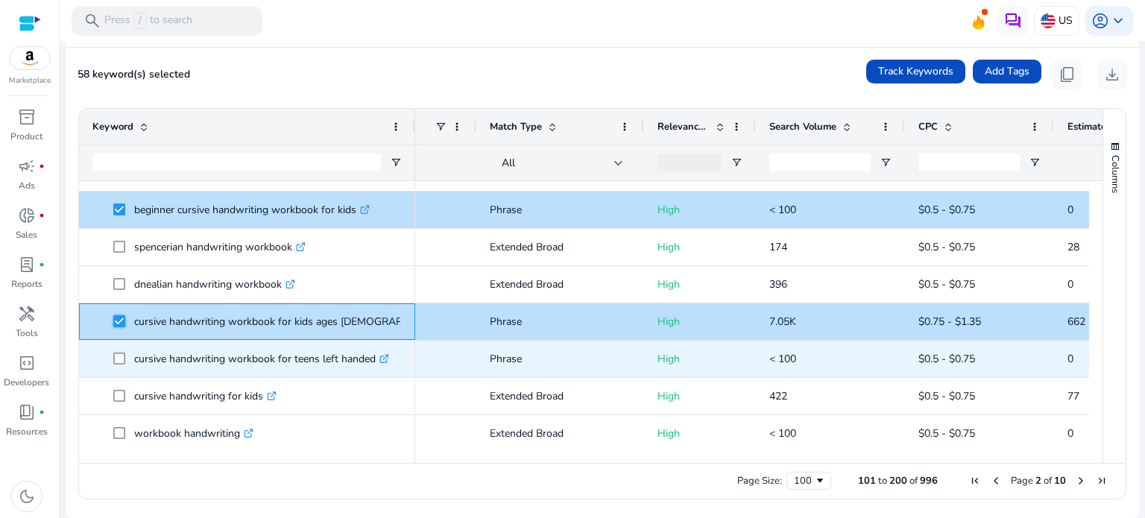
scroll to position [671, 0]
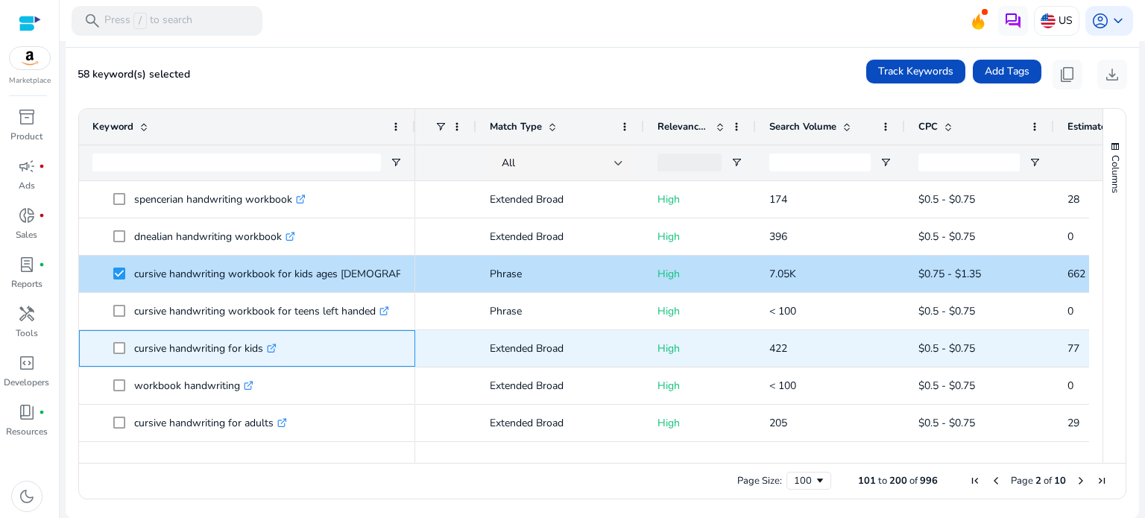
click at [111, 348] on span "cursive handwriting for kids .st0{fill:#2c8af8}" at bounding box center [246, 348] width 309 height 31
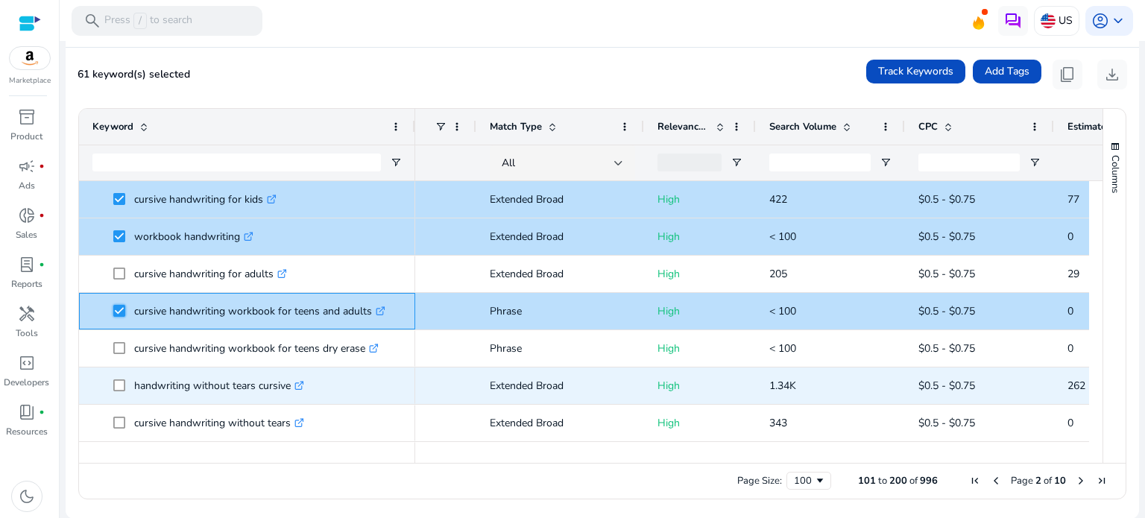
scroll to position [895, 0]
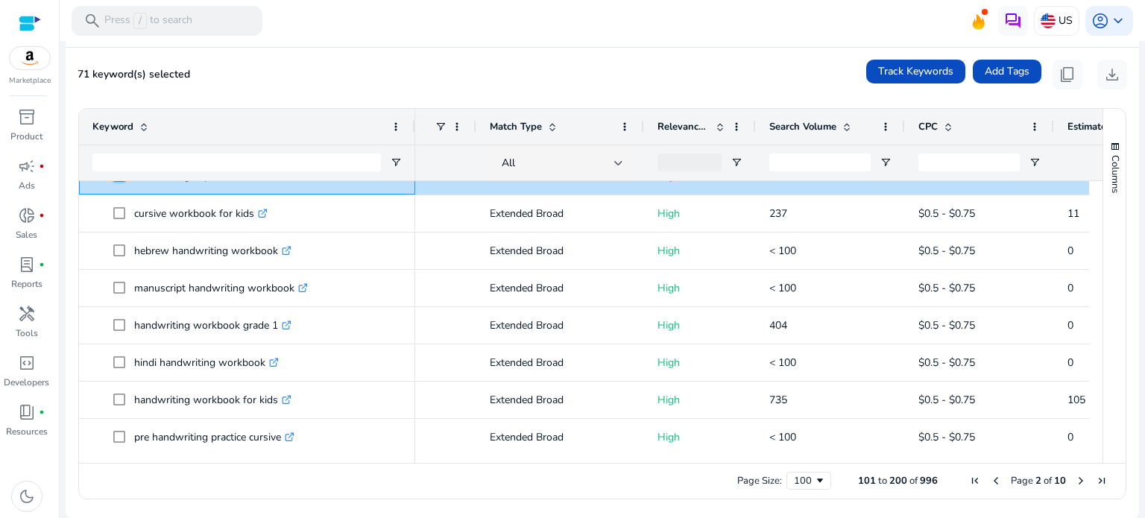
scroll to position [2415, 0]
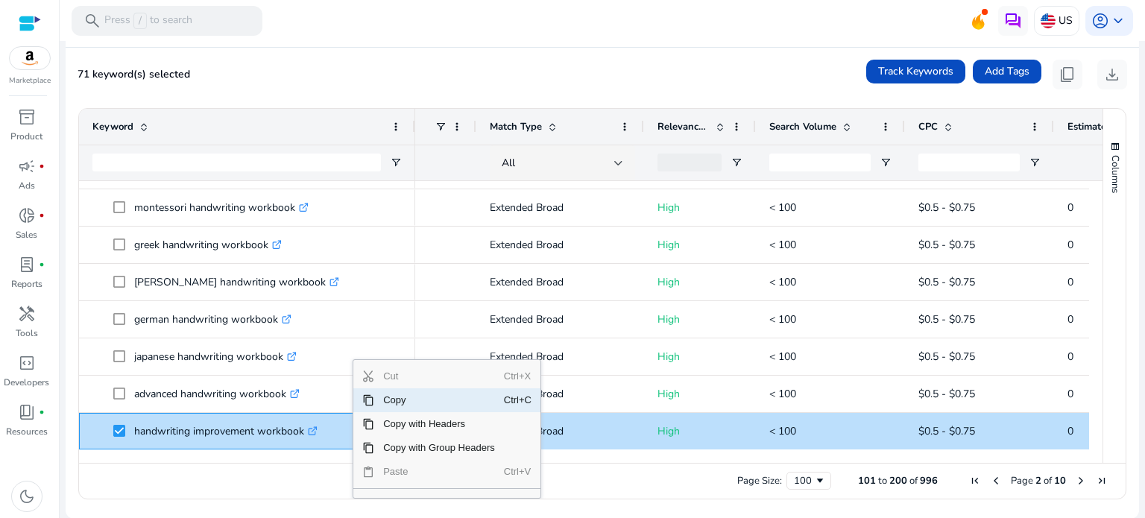
click at [400, 399] on span "Copy" at bounding box center [439, 400] width 130 height 24
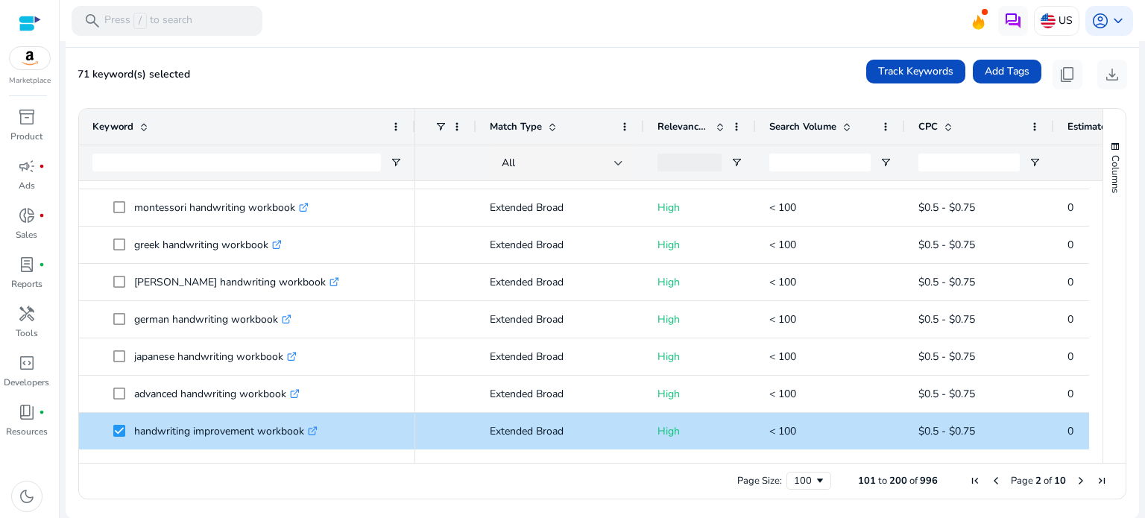
click at [1077, 479] on span "Next Page" at bounding box center [1081, 481] width 12 height 12
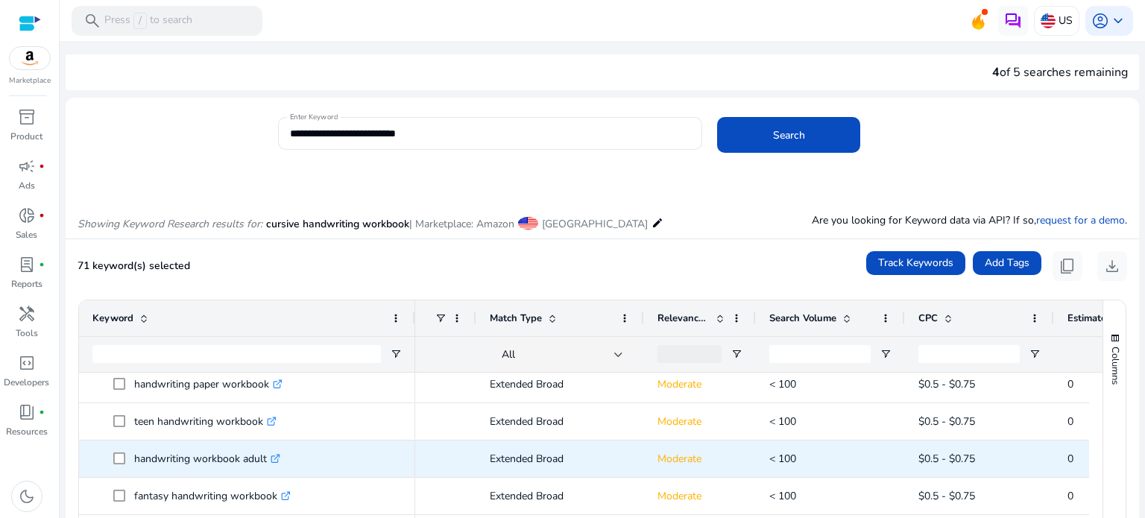
scroll to position [1193, 0]
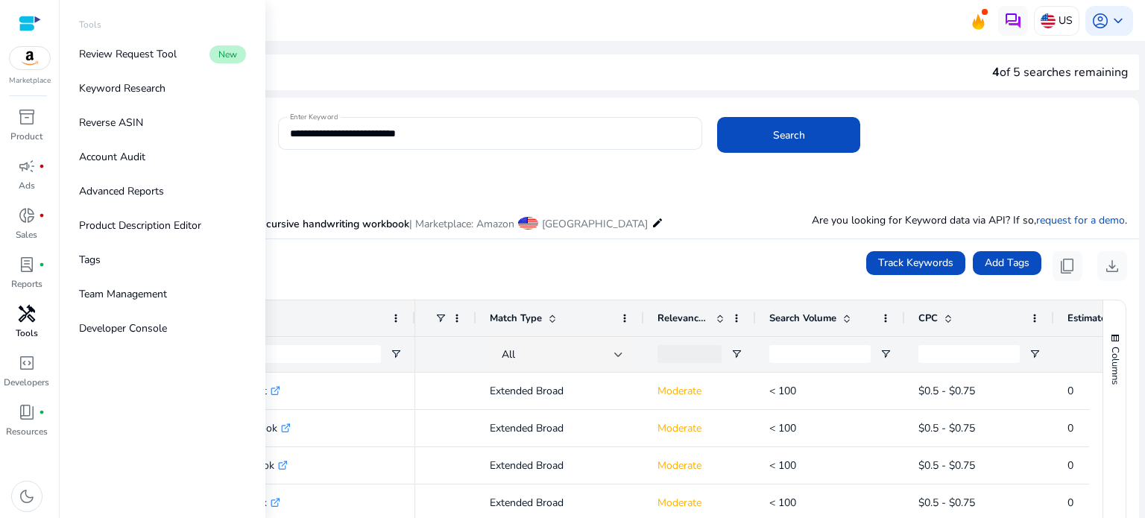
click at [31, 315] on span "handyman" at bounding box center [27, 314] width 18 height 18
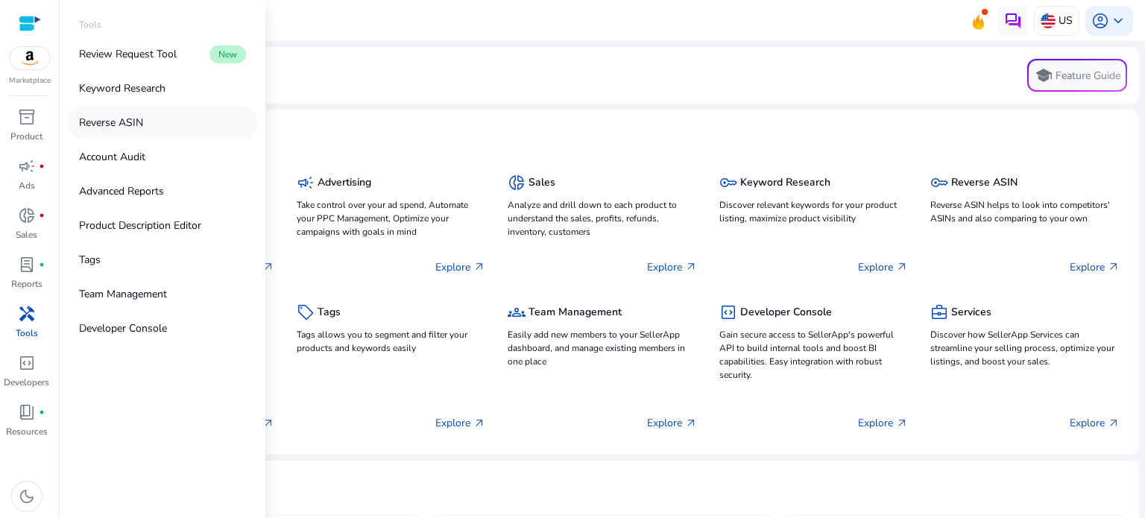
click at [126, 127] on p "Reverse ASIN" at bounding box center [111, 123] width 64 height 16
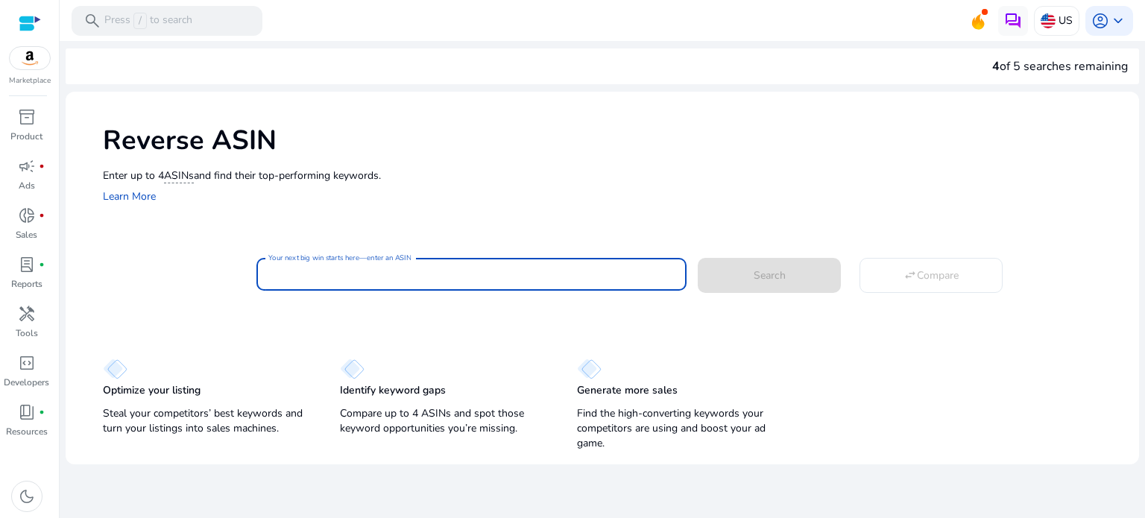
click at [351, 278] on input "Your next big win starts here—enter an ASIN" at bounding box center [471, 274] width 406 height 16
paste input "**********"
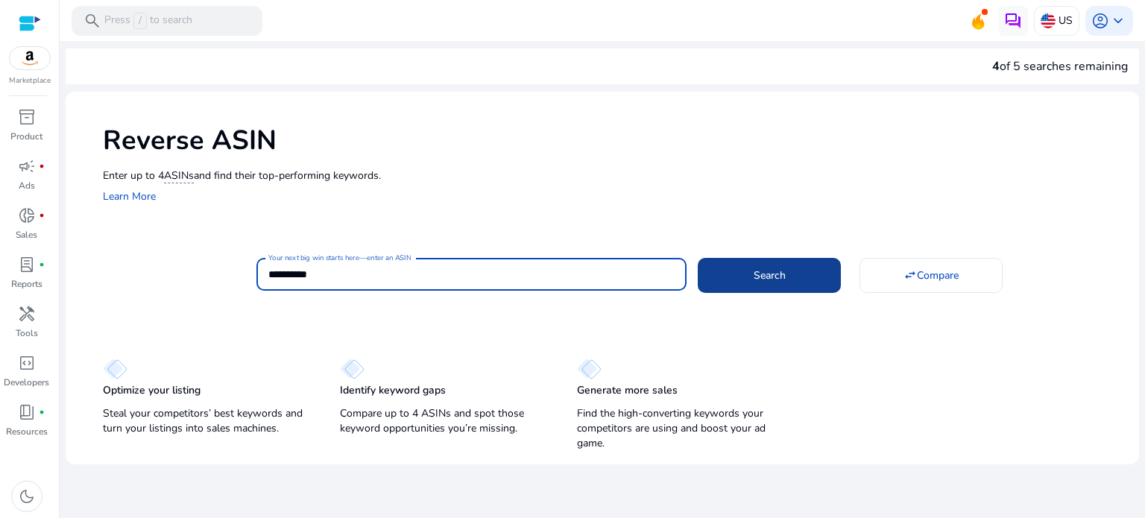
type input "**********"
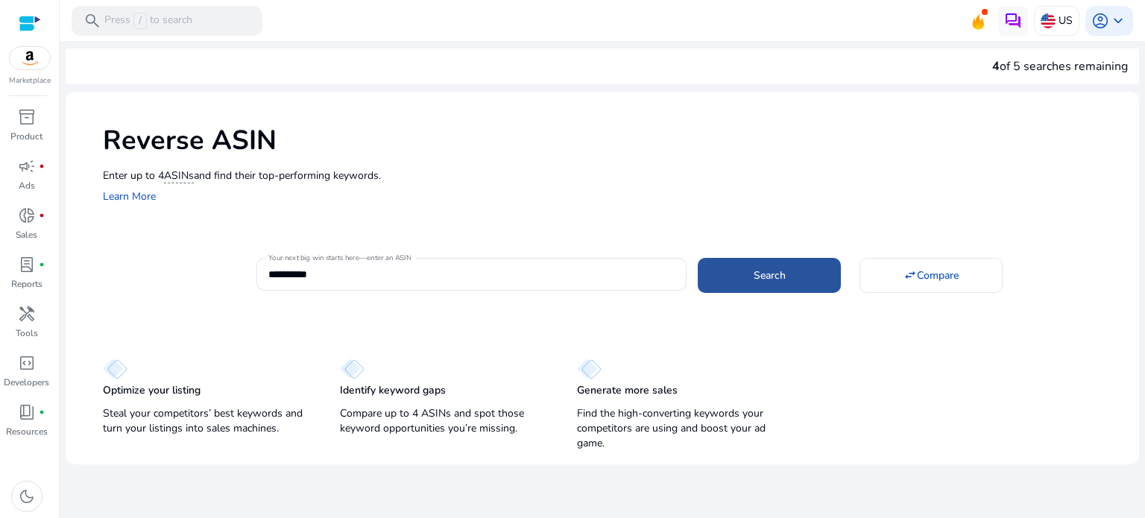
click at [777, 283] on span "Search" at bounding box center [770, 276] width 32 height 16
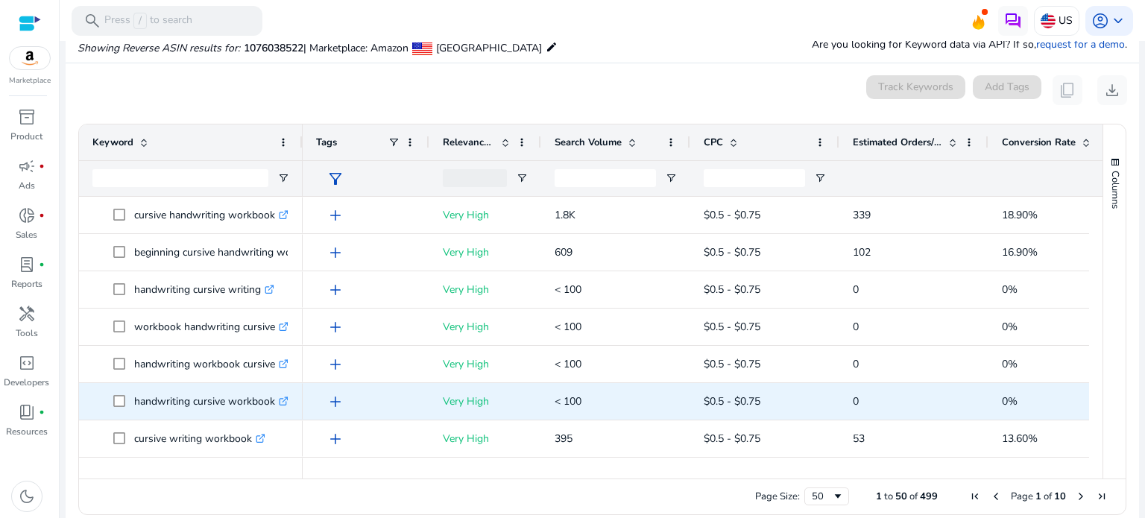
scroll to position [160, 0]
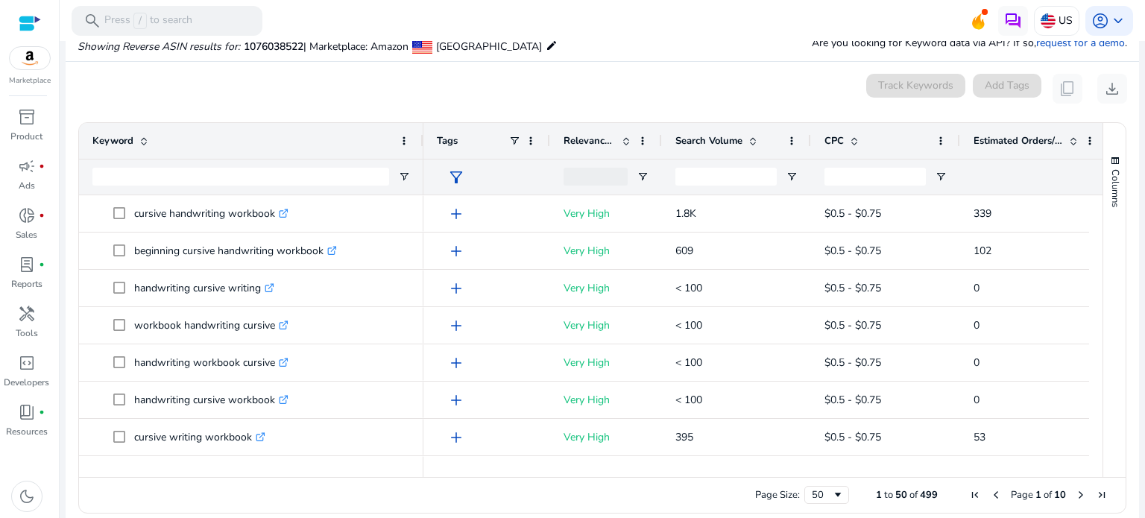
drag, startPoint x: 301, startPoint y: 145, endPoint x: 422, endPoint y: 154, distance: 121.1
click at [422, 154] on div at bounding box center [423, 141] width 6 height 36
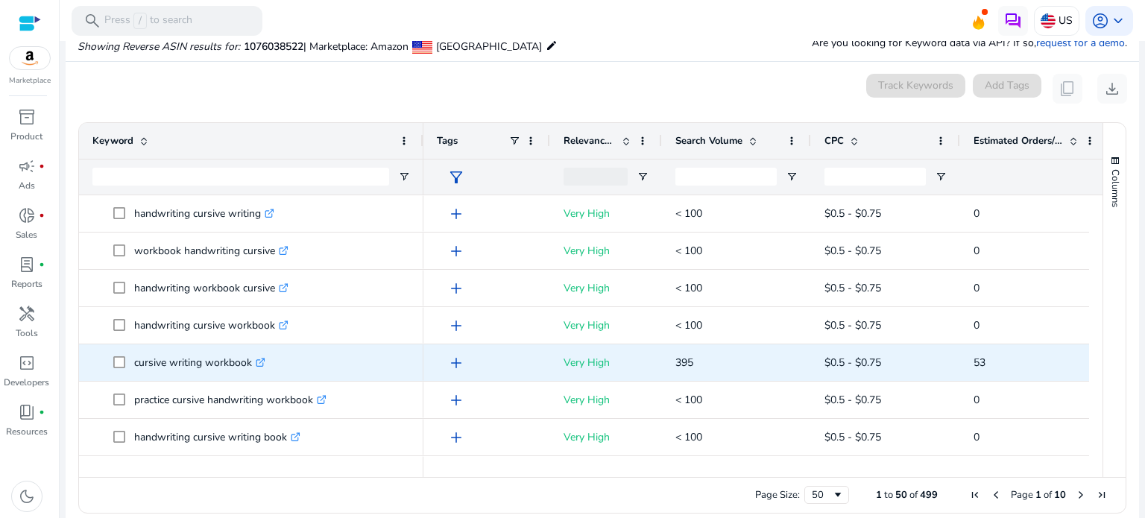
scroll to position [75, 0]
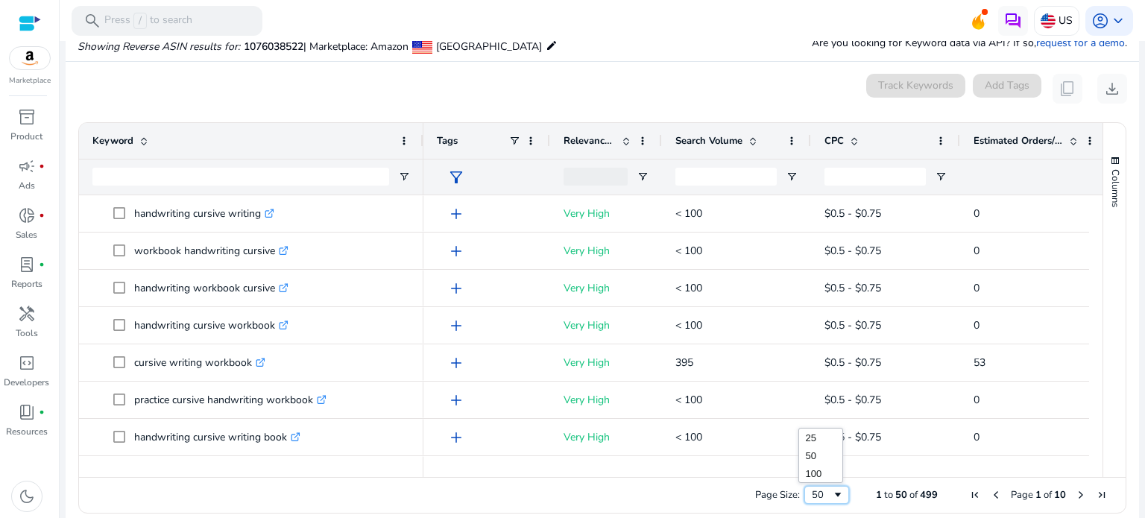
click at [833, 495] on span "Page Size" at bounding box center [838, 495] width 12 height 12
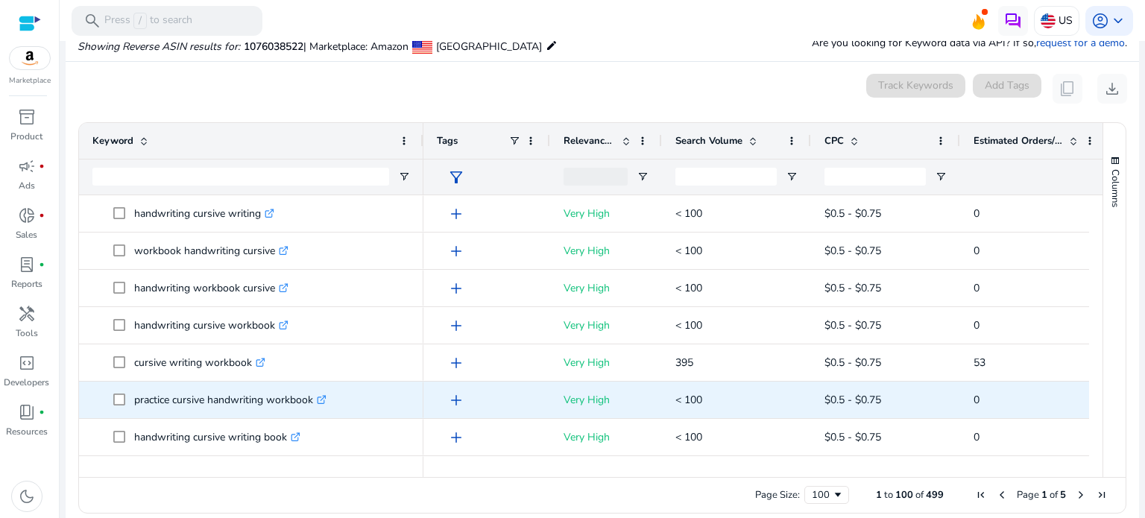
click at [112, 397] on span "practice cursive handwriting workbook .st0{fill:#2c8af8}" at bounding box center [251, 400] width 318 height 31
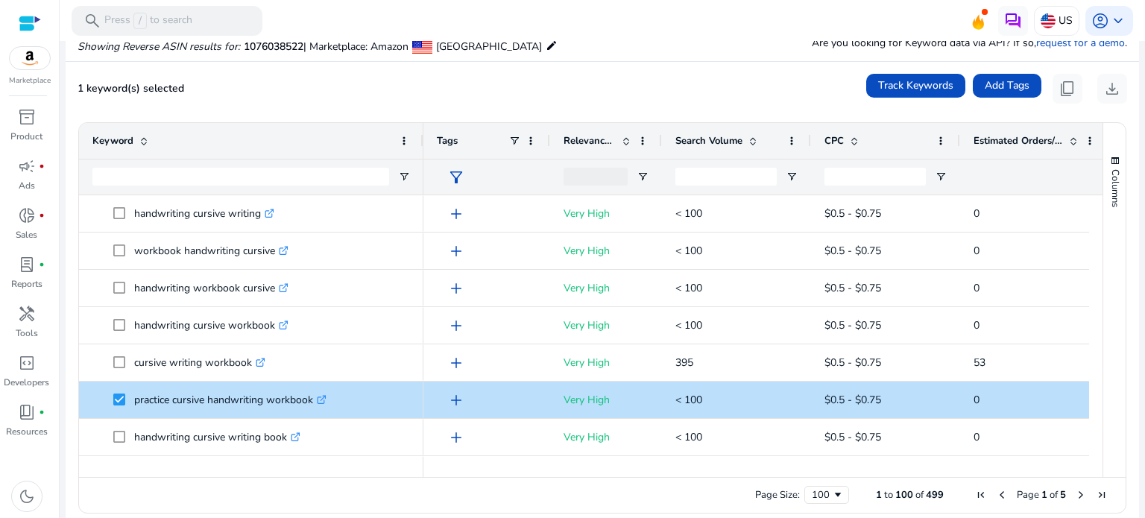
click at [125, 488] on div "Page Size: 100 1 to 100 of 499 Page 1 of 5" at bounding box center [602, 495] width 1047 height 36
click at [248, 122] on div "Drag here to set row groups Drag here to set column labels Keyword Tags 0" at bounding box center [602, 317] width 1048 height 391
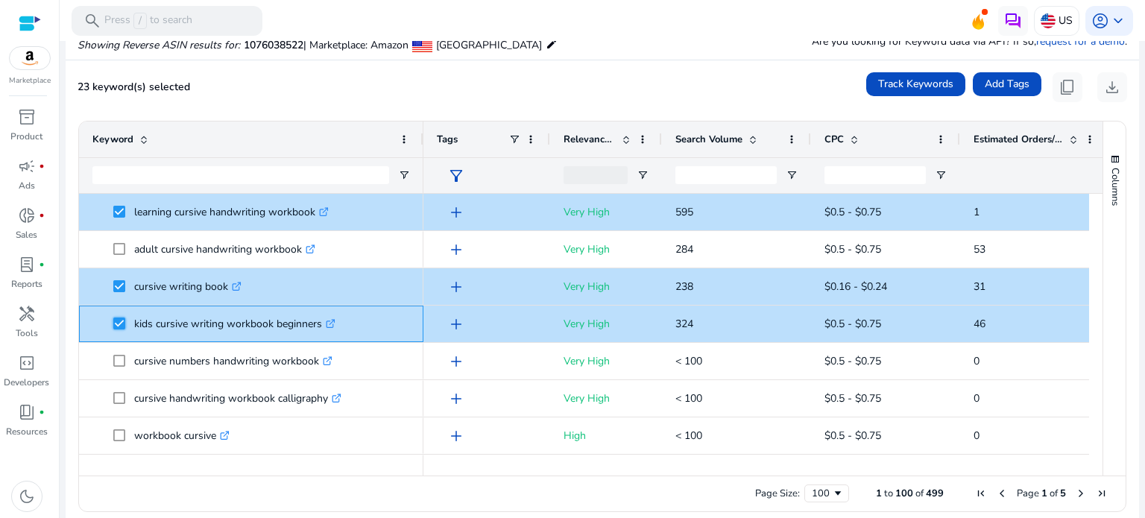
scroll to position [174, 0]
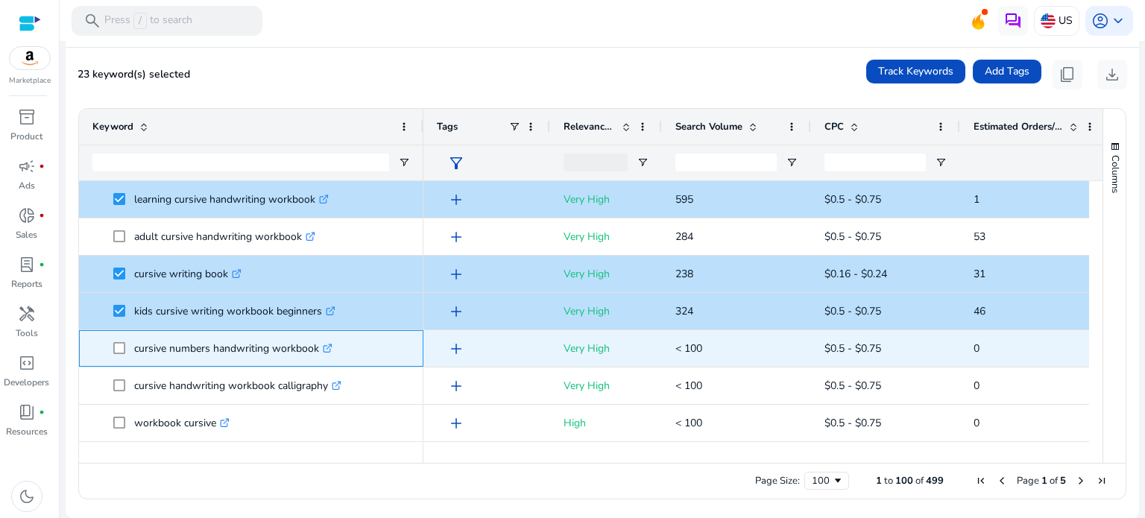
click at [110, 346] on span "cursive numbers handwriting workbook .st0{fill:#2c8af8}" at bounding box center [251, 348] width 318 height 31
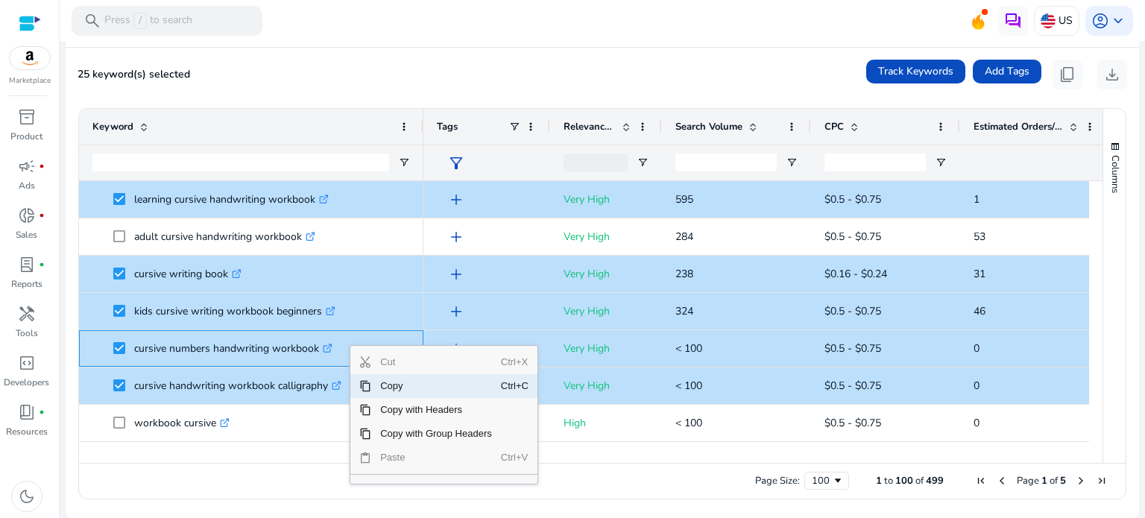
click at [394, 387] on span "Copy" at bounding box center [436, 386] width 130 height 24
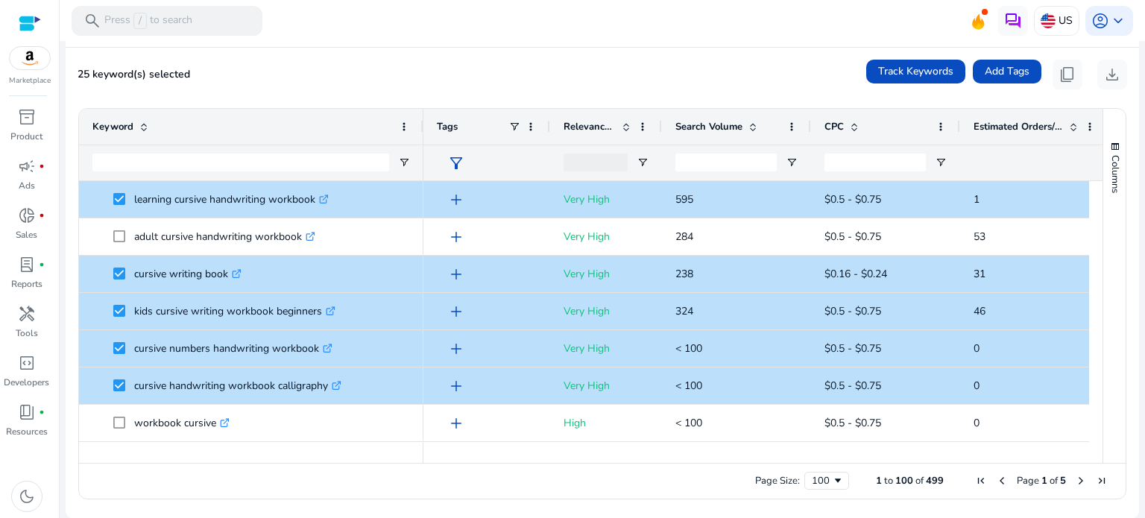
click at [1077, 482] on span "Next Page" at bounding box center [1081, 481] width 12 height 12
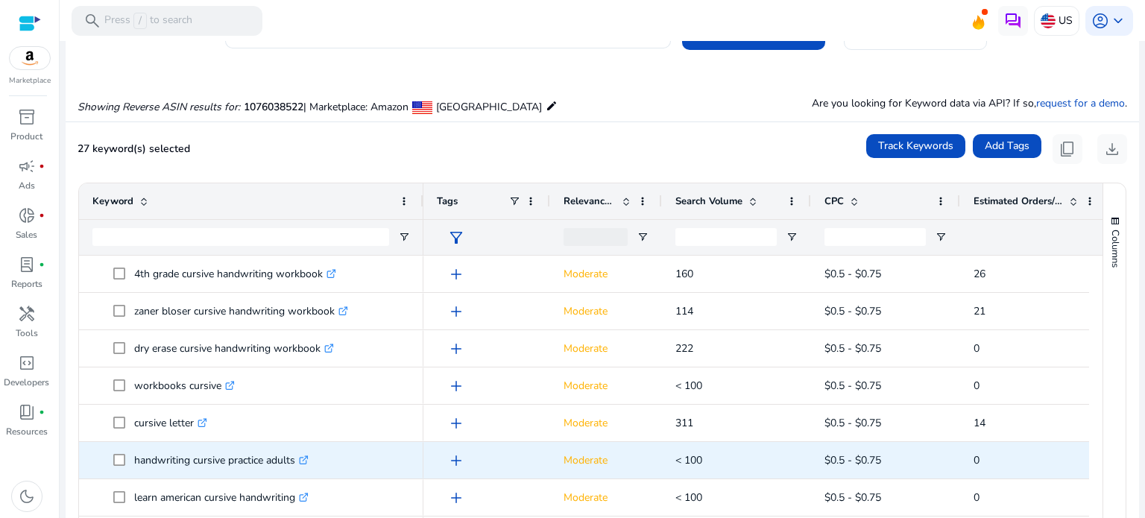
scroll to position [0, 0]
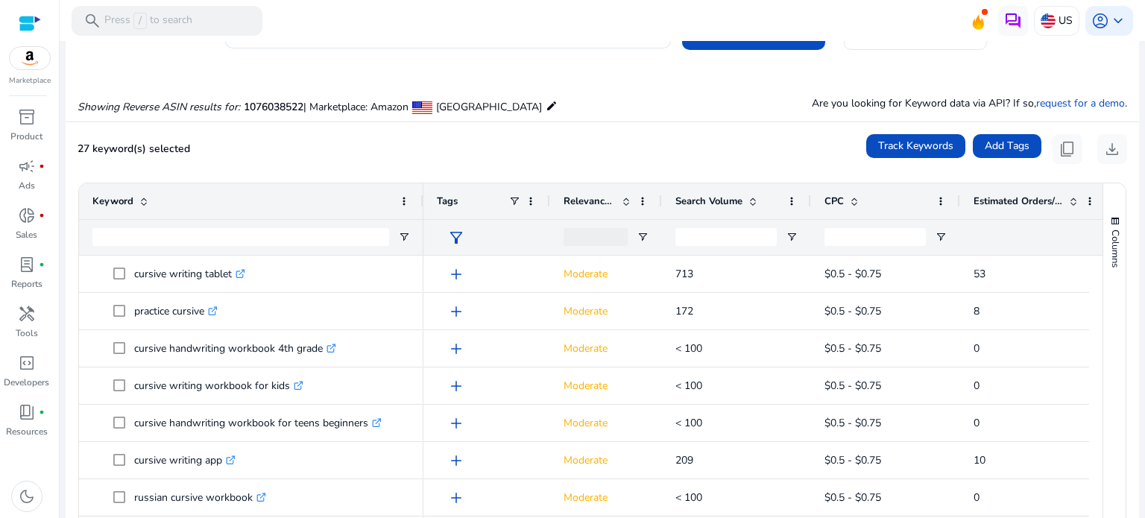
click at [629, 101] on div "Showing Reverse ASIN results for: 1076038522 | Marketplace: Amazon United State…" at bounding box center [603, 90] width 1074 height 61
